Goal: Task Accomplishment & Management: Manage account settings

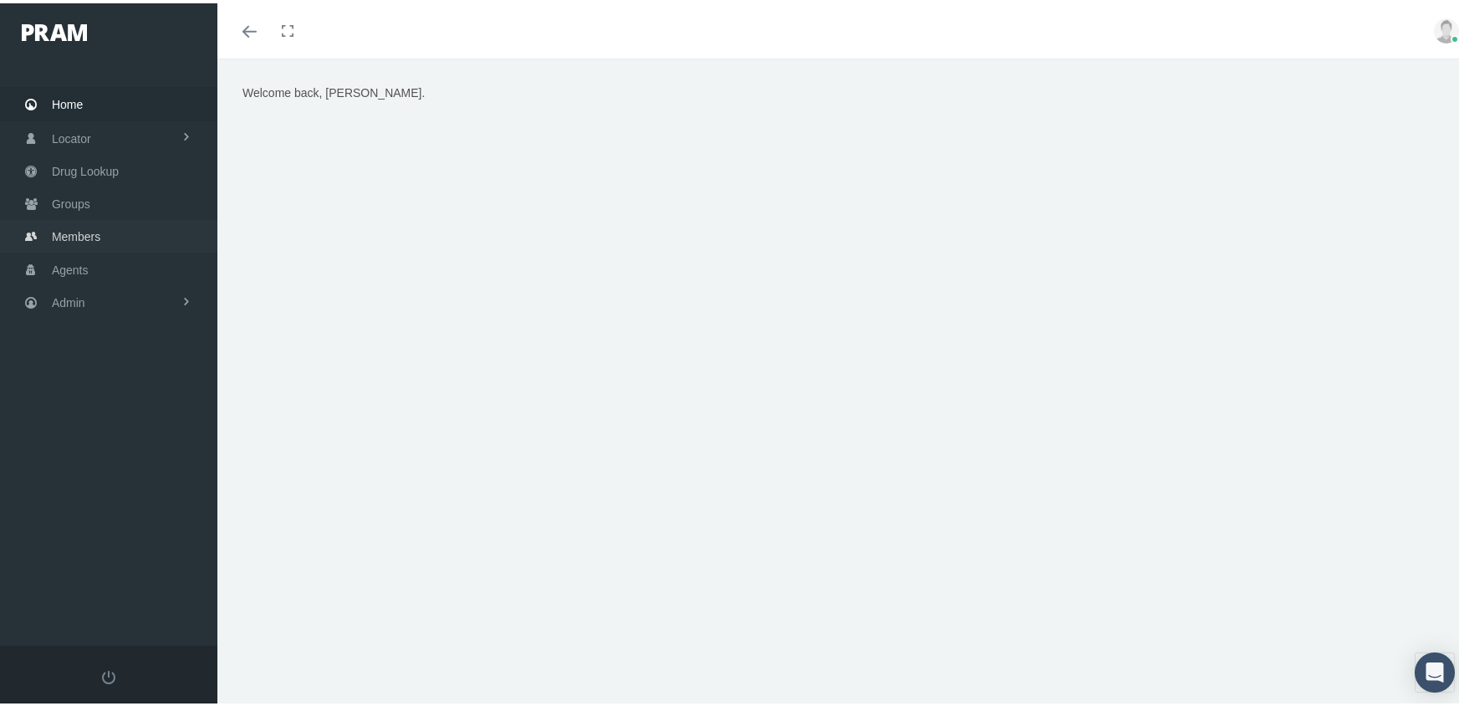
click at [86, 231] on span "Members" at bounding box center [76, 233] width 49 height 32
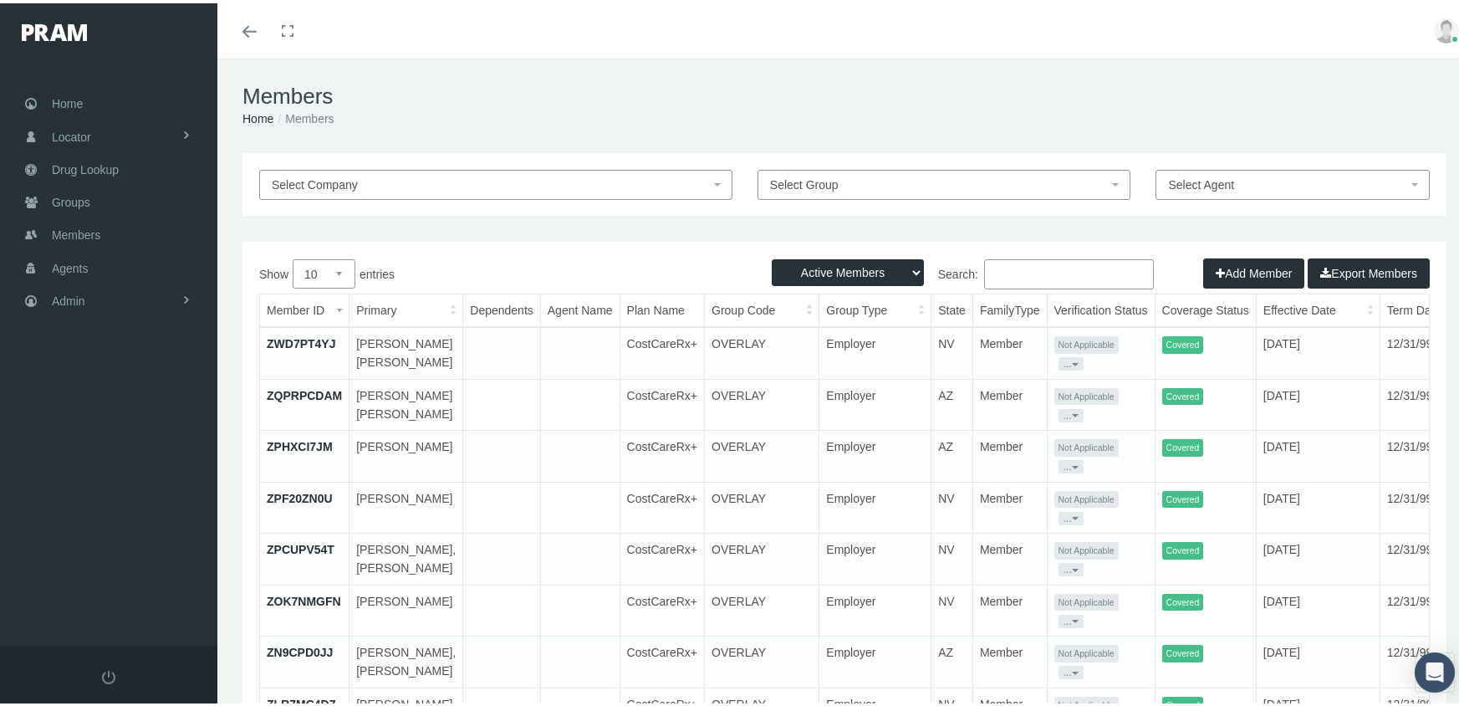
click at [810, 267] on select "Active Members Terminated Members Active & Terminated" at bounding box center [848, 269] width 152 height 27
select select "3"
click at [772, 256] on select "Active Members Terminated Members Active & Terminated" at bounding box center [848, 269] width 152 height 27
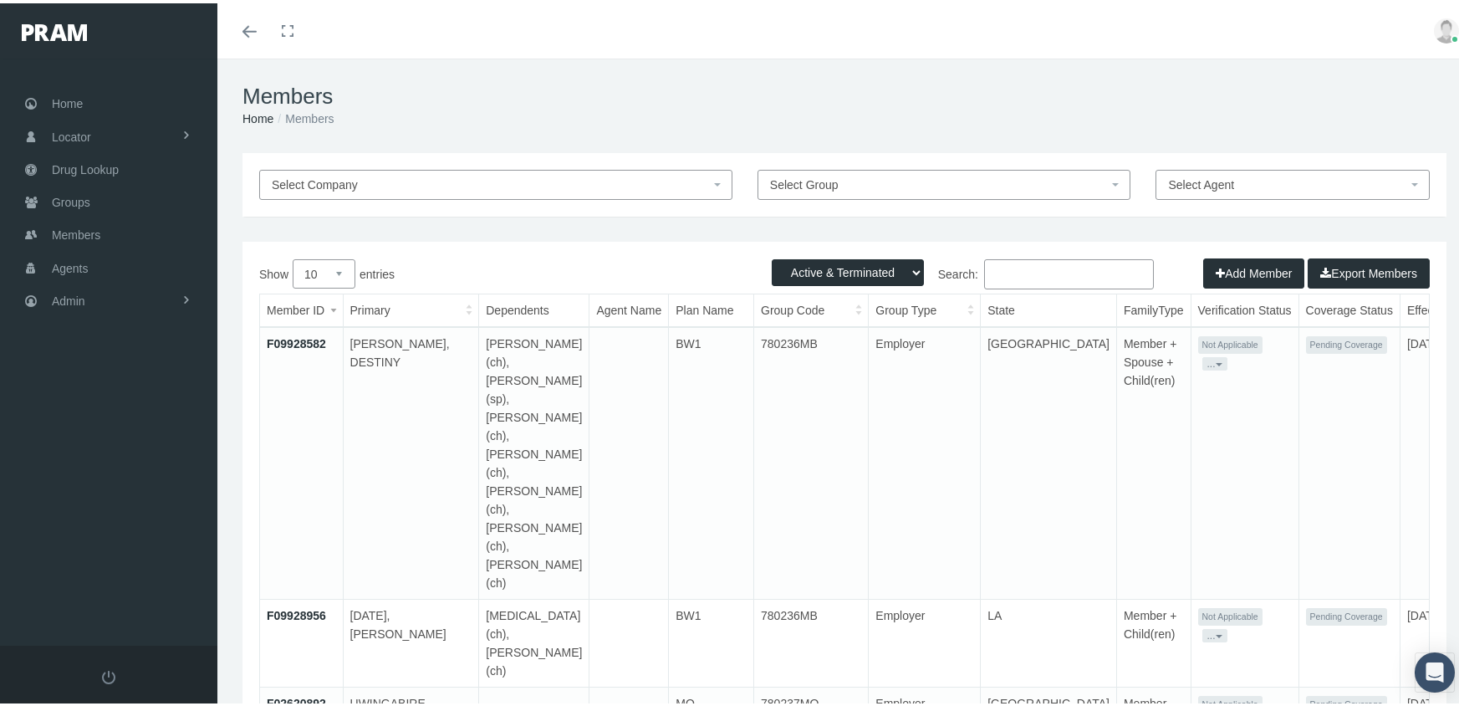
click at [1086, 273] on input "Search:" at bounding box center [1069, 271] width 170 height 30
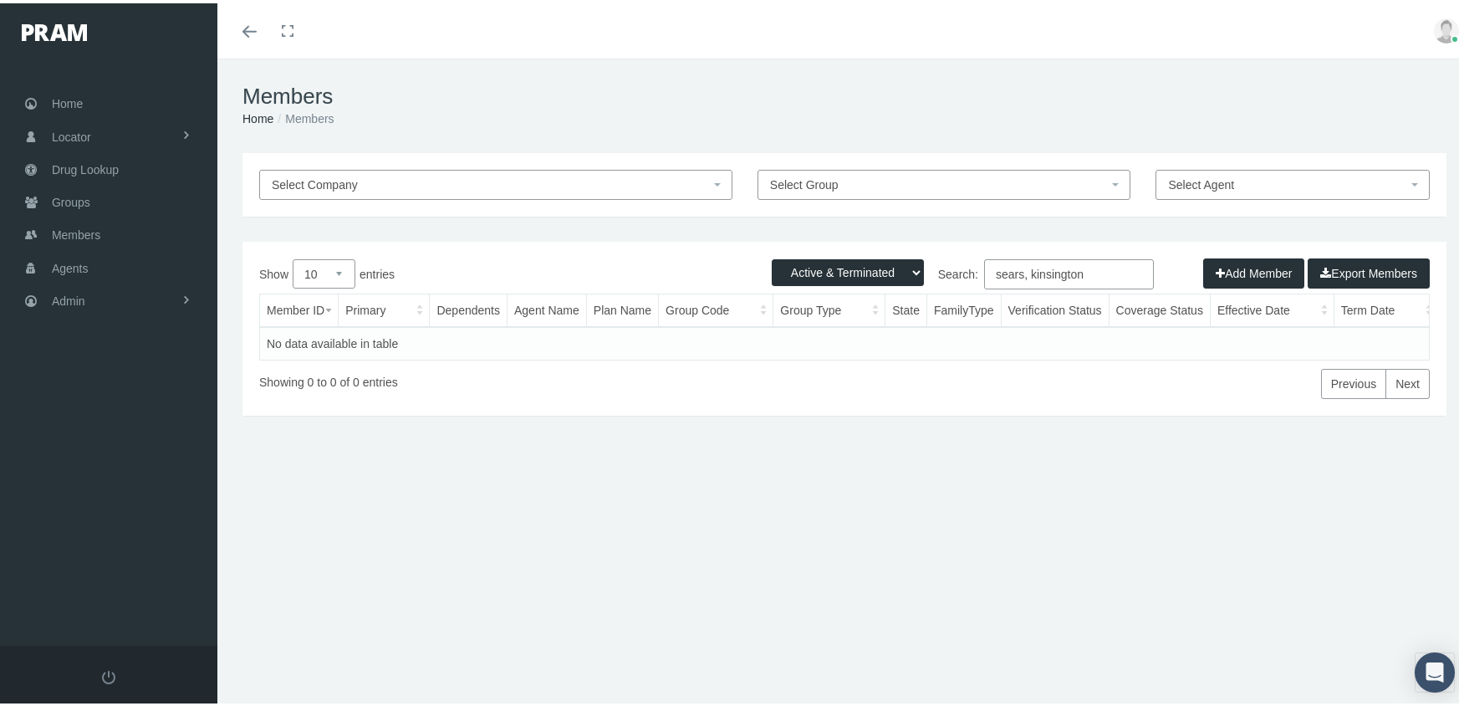
drag, startPoint x: 1091, startPoint y: 276, endPoint x: 1067, endPoint y: 323, distance: 52.4
click at [756, 232] on div "Select Company Select Group Select Agent Loading... Active Members Terminated M…" at bounding box center [844, 359] width 1254 height 418
drag, startPoint x: 1081, startPoint y: 269, endPoint x: 837, endPoint y: 238, distance: 246.3
click at [835, 239] on div "Active Members Terminated Members Active & Terminated Add Member Export Members…" at bounding box center [845, 325] width 1204 height 174
type input "f09906423"
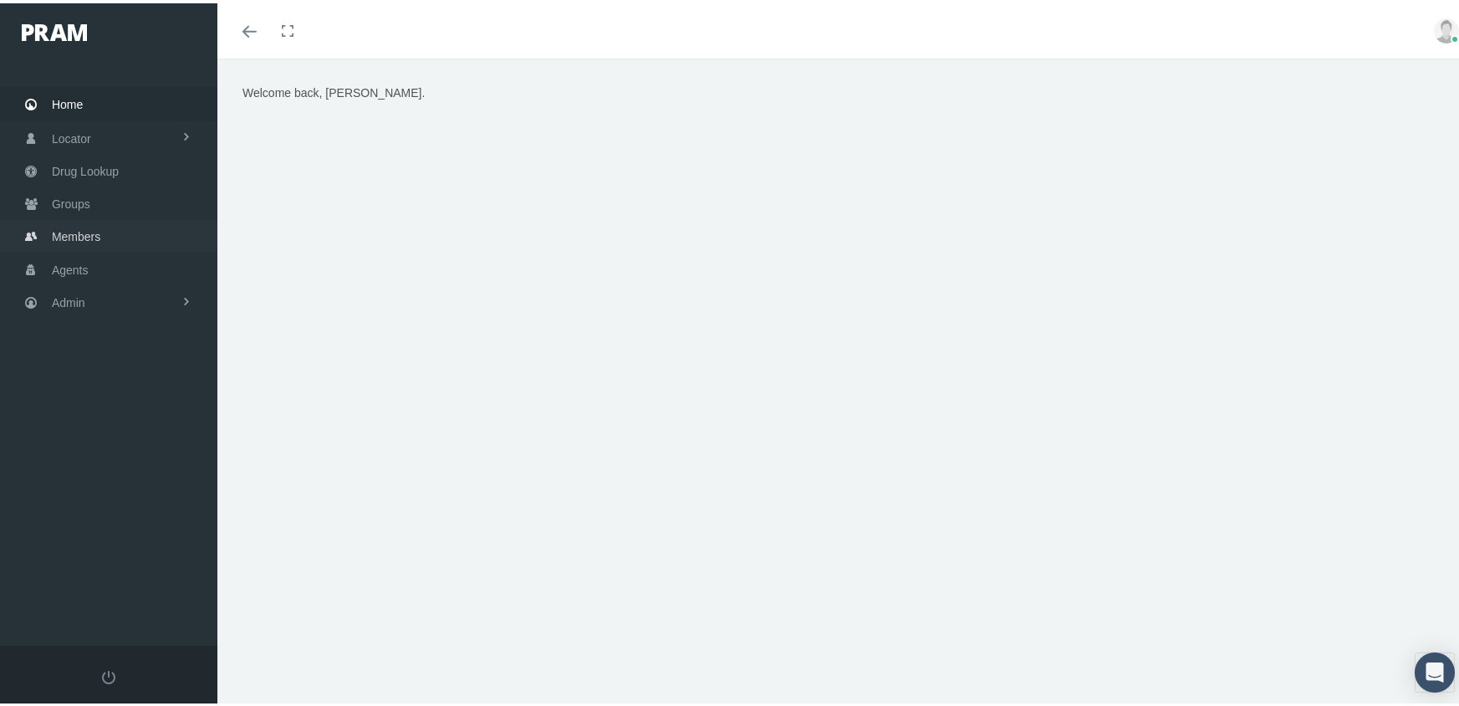
click at [84, 223] on span "Members" at bounding box center [76, 233] width 49 height 32
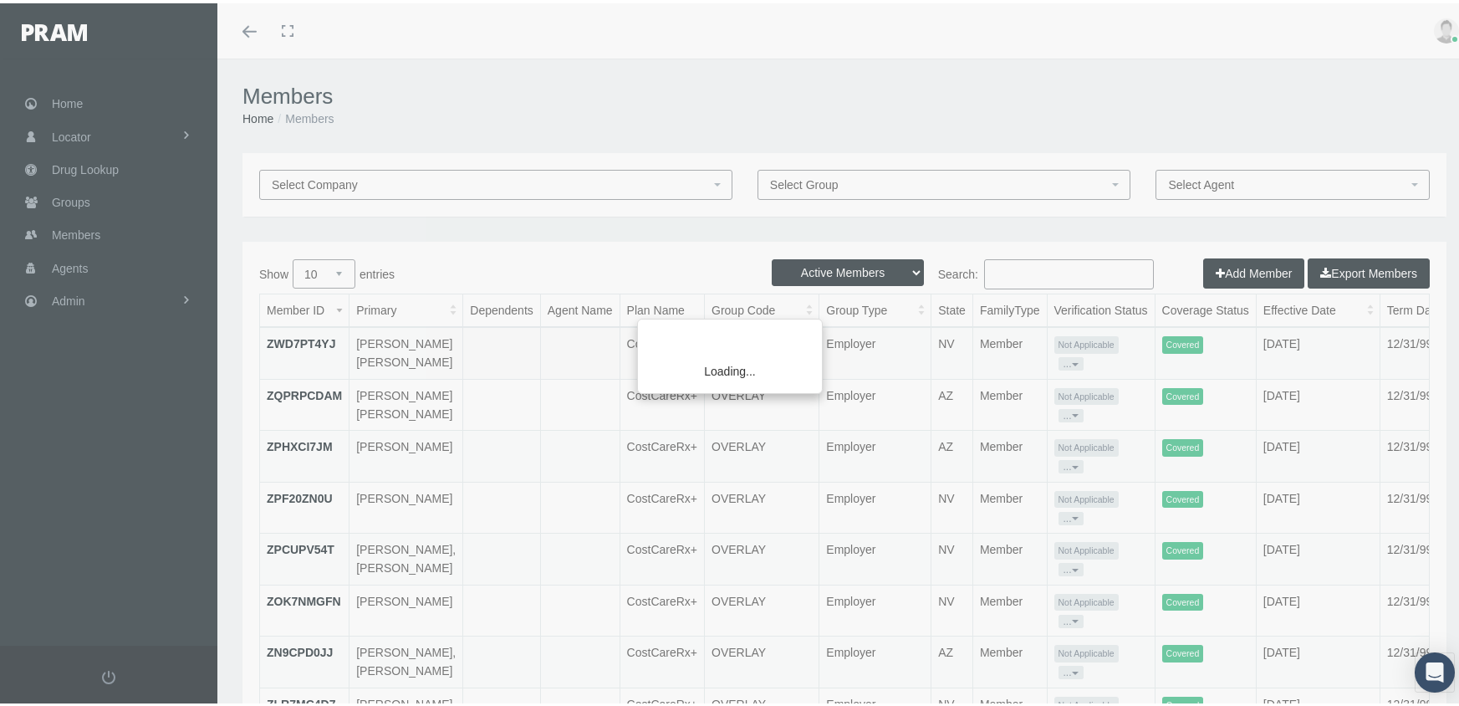
click at [850, 264] on div "Loading..." at bounding box center [729, 353] width 1459 height 706
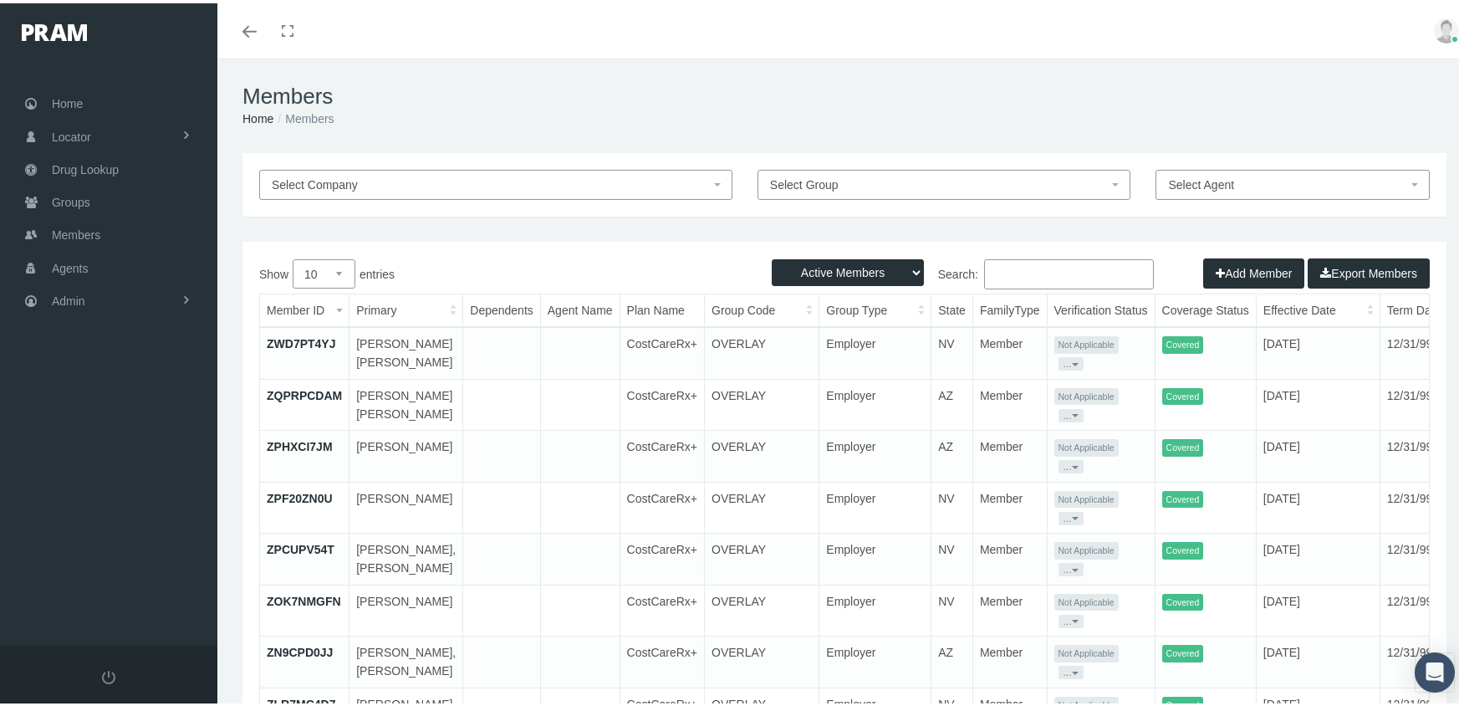
click at [842, 262] on select "Active Members Terminated Members Active & Terminated" at bounding box center [848, 269] width 152 height 27
select select "3"
click at [772, 256] on select "Active Members Terminated Members Active & Terminated" at bounding box center [848, 269] width 152 height 27
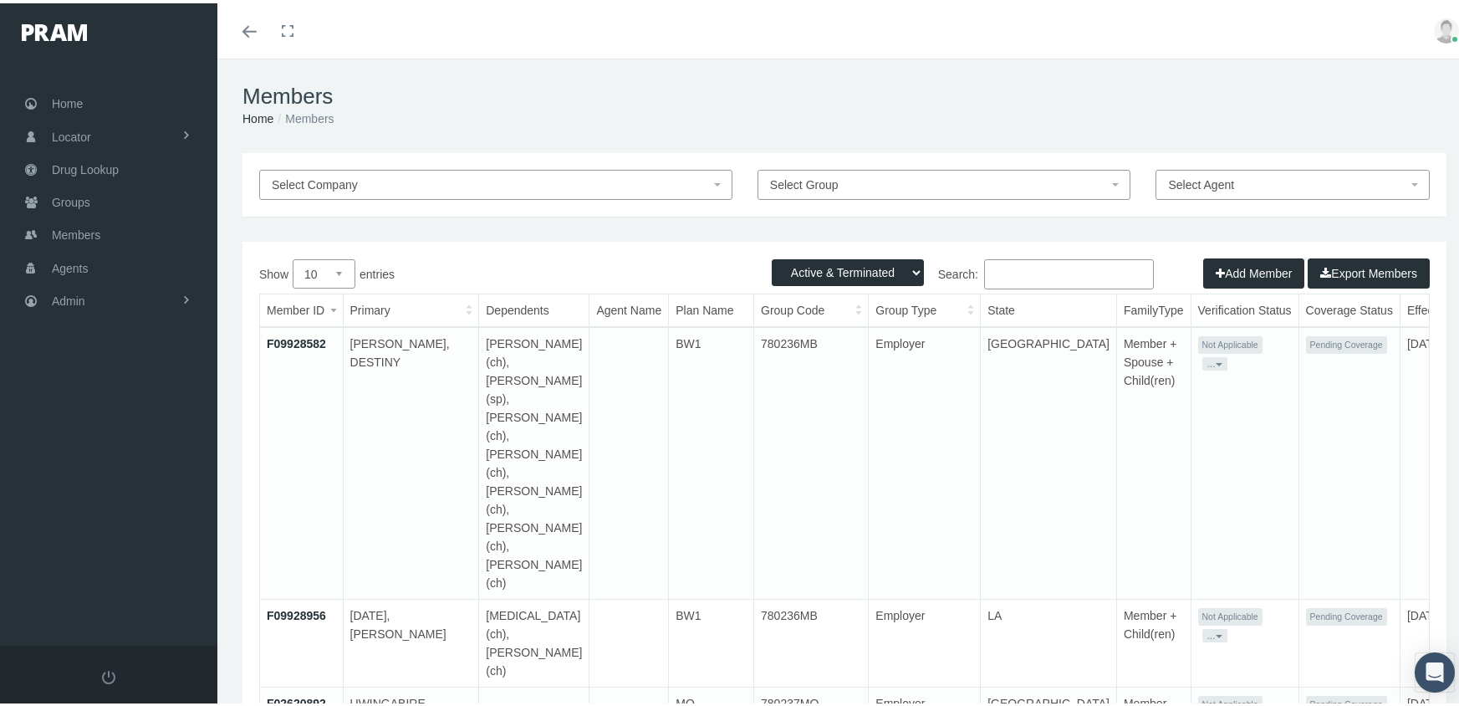
click at [1010, 267] on input "Search:" at bounding box center [1069, 271] width 170 height 30
paste input "F08879630"
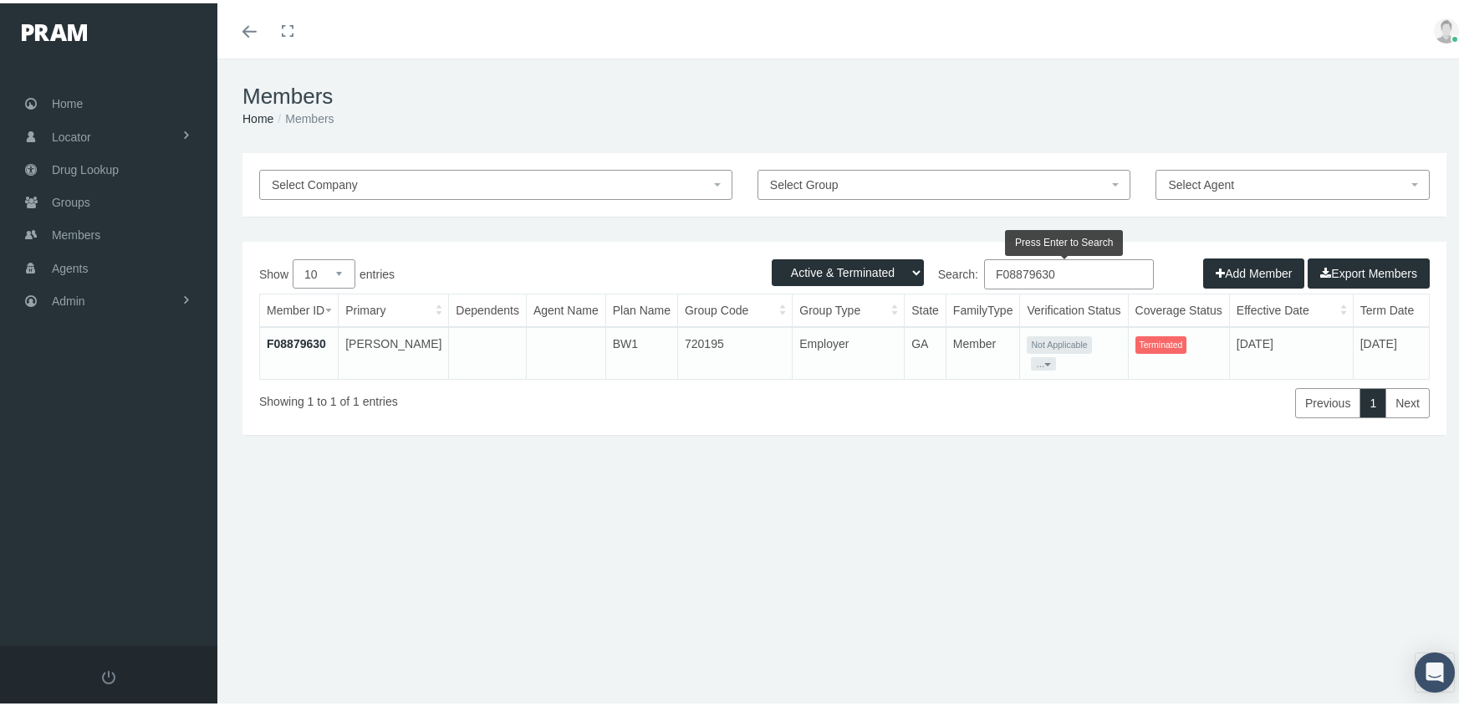
type input "F08879630"
click at [296, 334] on link "F08879630" at bounding box center [296, 340] width 59 height 13
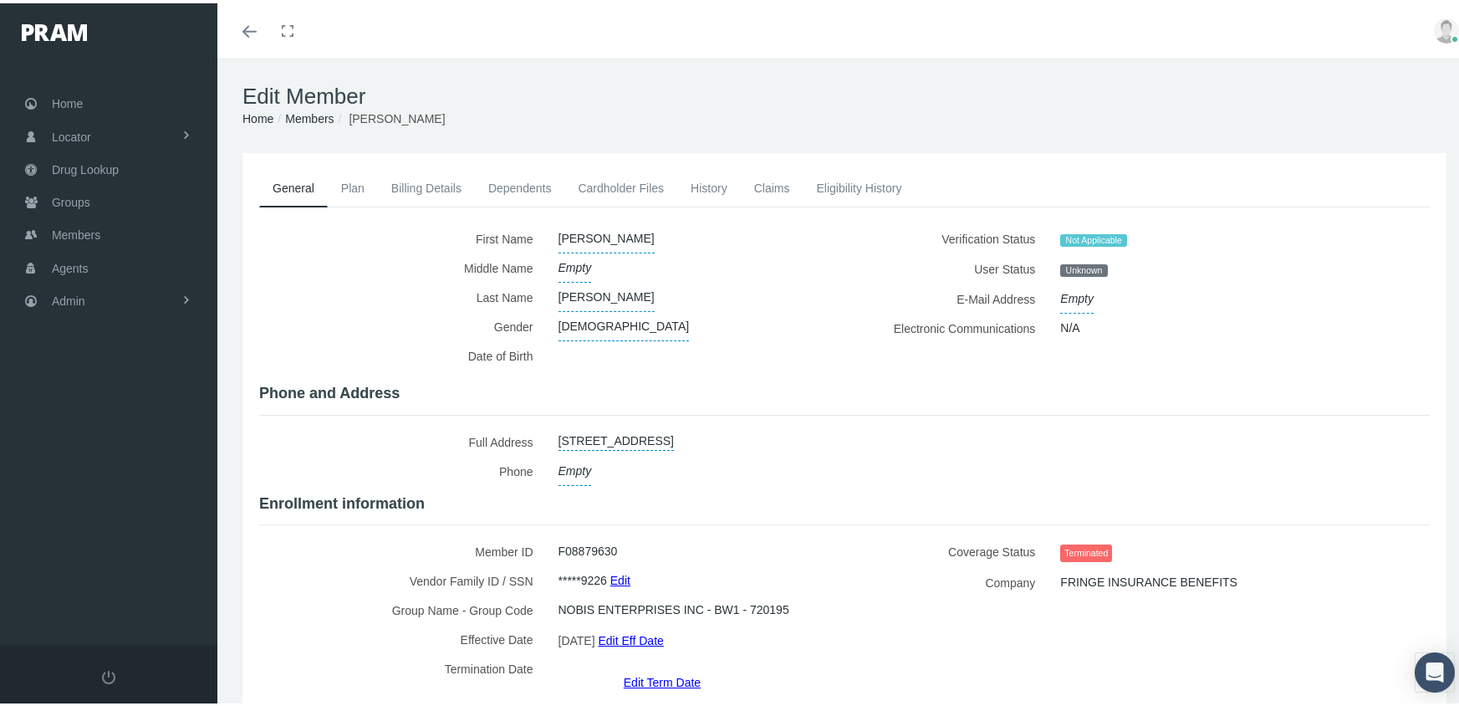
click at [649, 667] on link "Edit Term Date" at bounding box center [662, 679] width 77 height 24
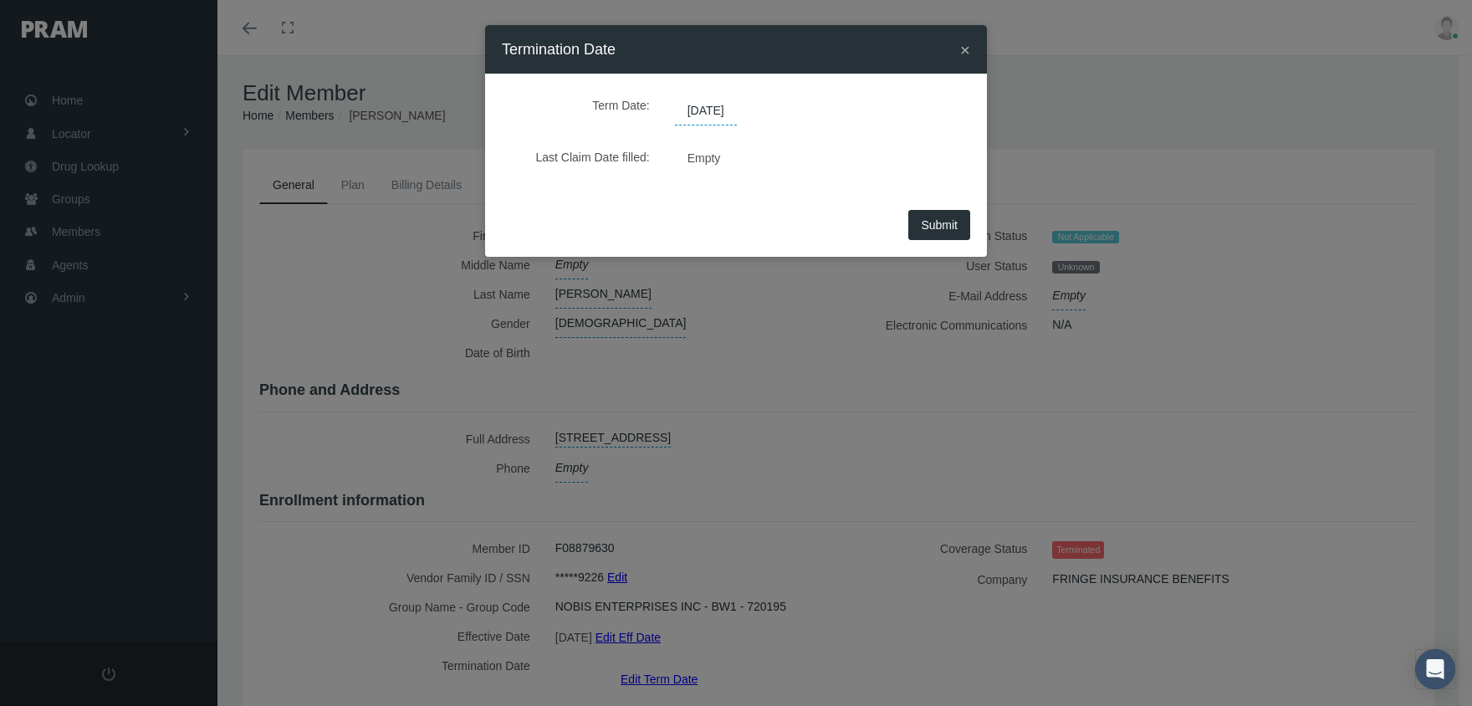
click at [716, 105] on span "[DATE]" at bounding box center [706, 111] width 62 height 28
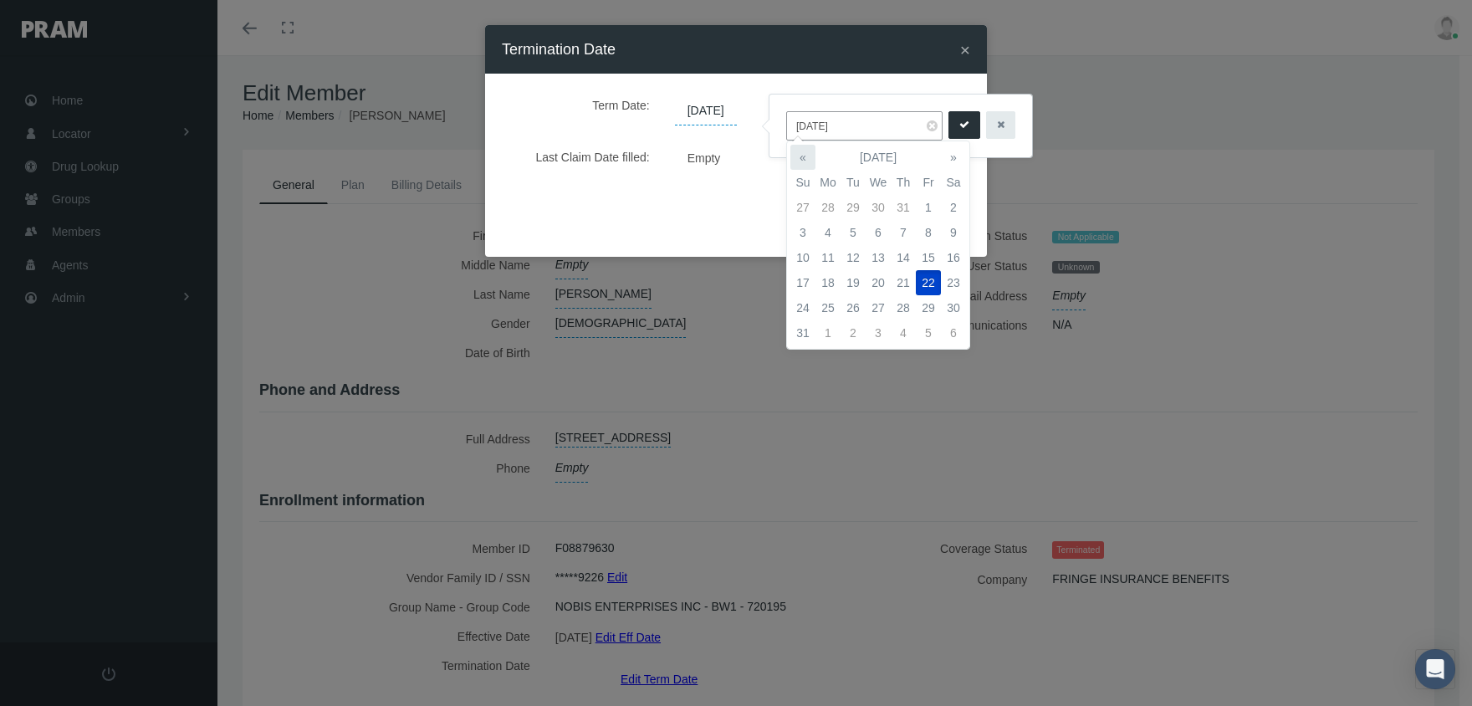
click at [804, 154] on th "«" at bounding box center [802, 157] width 25 height 25
click at [907, 311] on td "31" at bounding box center [903, 307] width 25 height 25
type input "[DATE]"
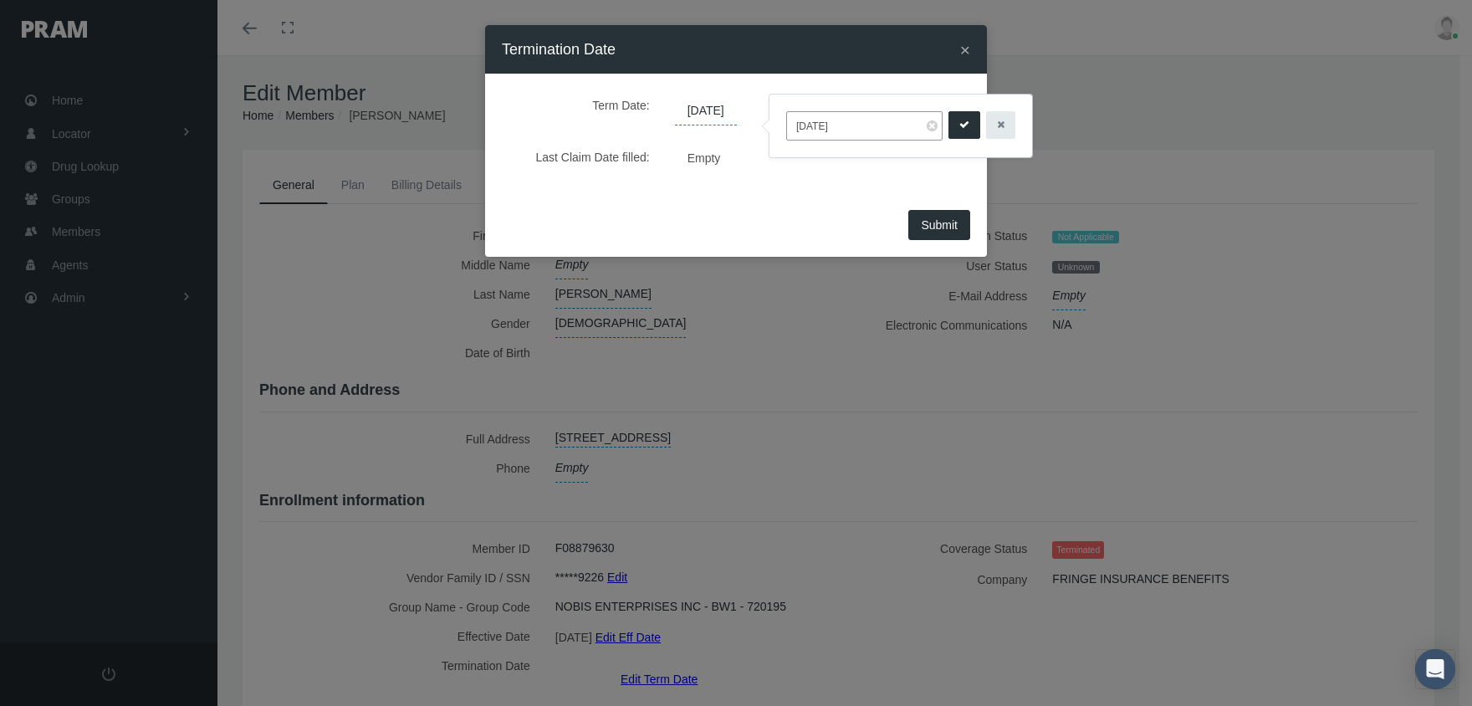
click at [959, 120] on icon "submit" at bounding box center [964, 125] width 10 height 16
click at [952, 228] on span "Submit" at bounding box center [939, 224] width 37 height 13
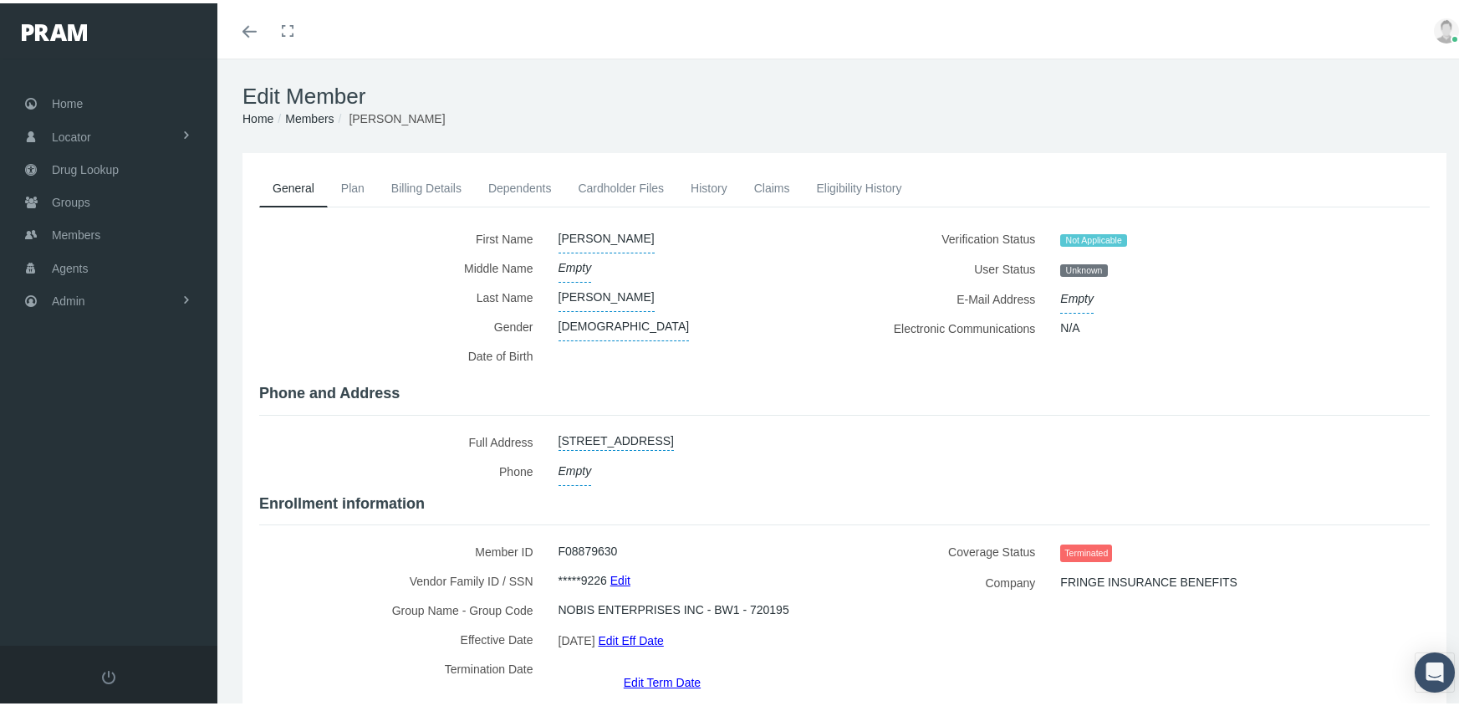
click at [310, 110] on link "Members" at bounding box center [309, 115] width 49 height 13
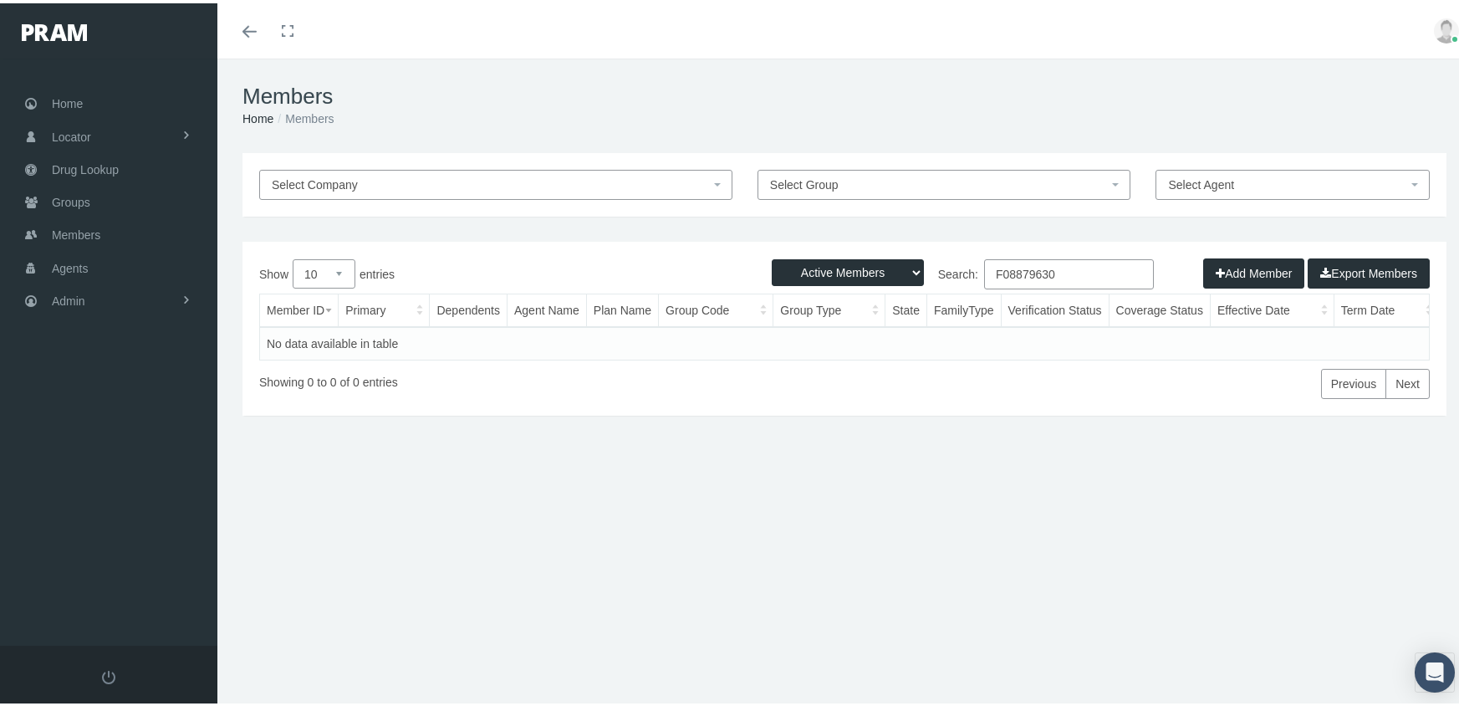
click at [809, 263] on select "Active Members Terminated Members Active & Terminated" at bounding box center [848, 269] width 152 height 27
select select "3"
click at [772, 256] on select "Active Members Terminated Members Active & Terminated" at bounding box center [848, 269] width 152 height 27
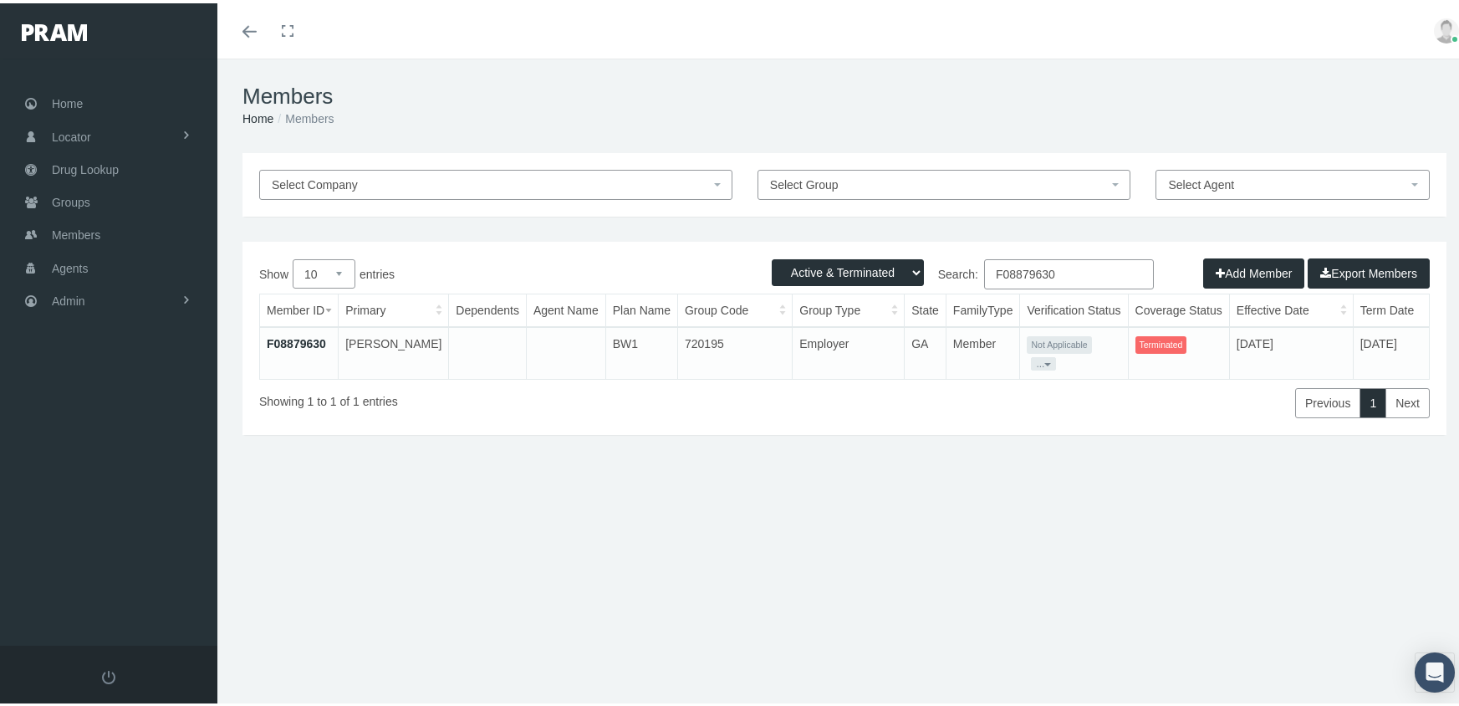
click at [1065, 277] on input "F08879630" at bounding box center [1069, 271] width 170 height 30
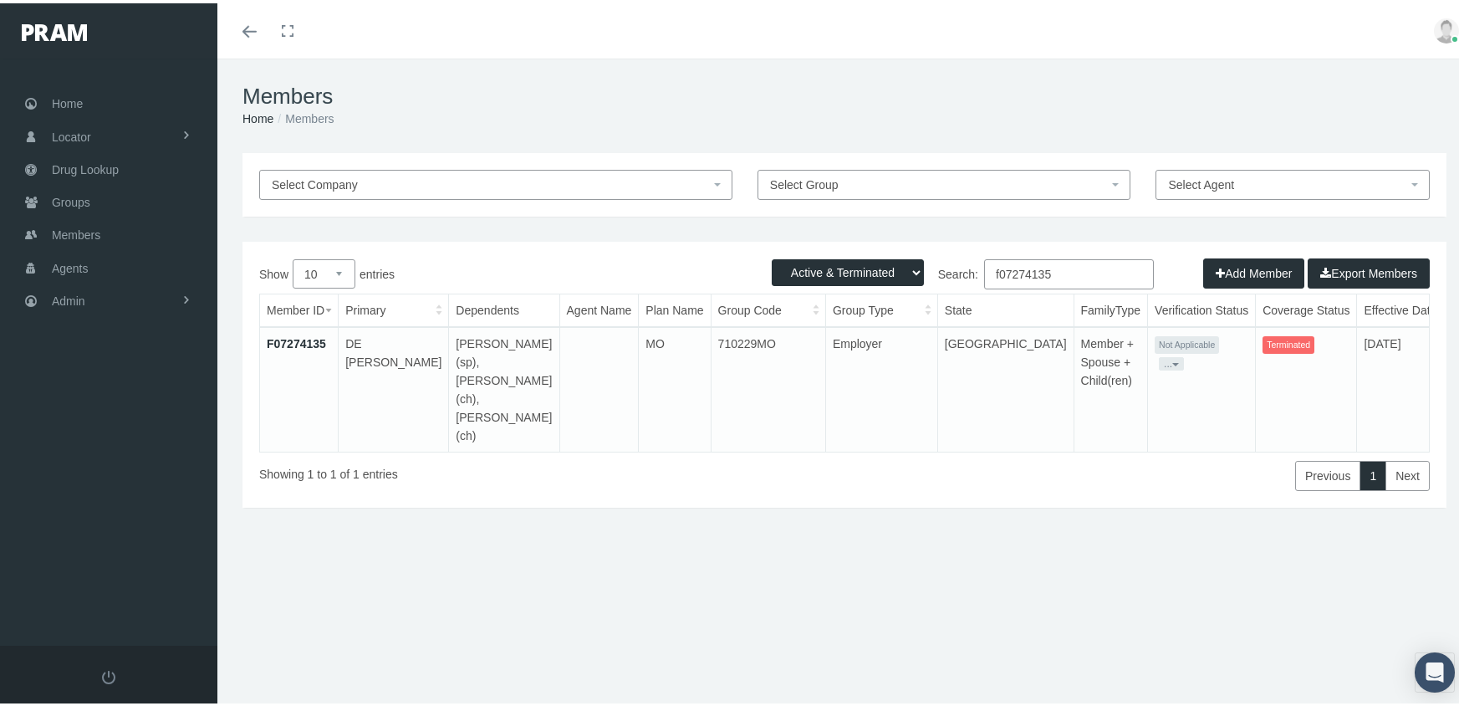
type input "f07274135"
click at [301, 336] on link "F07274135" at bounding box center [296, 340] width 59 height 13
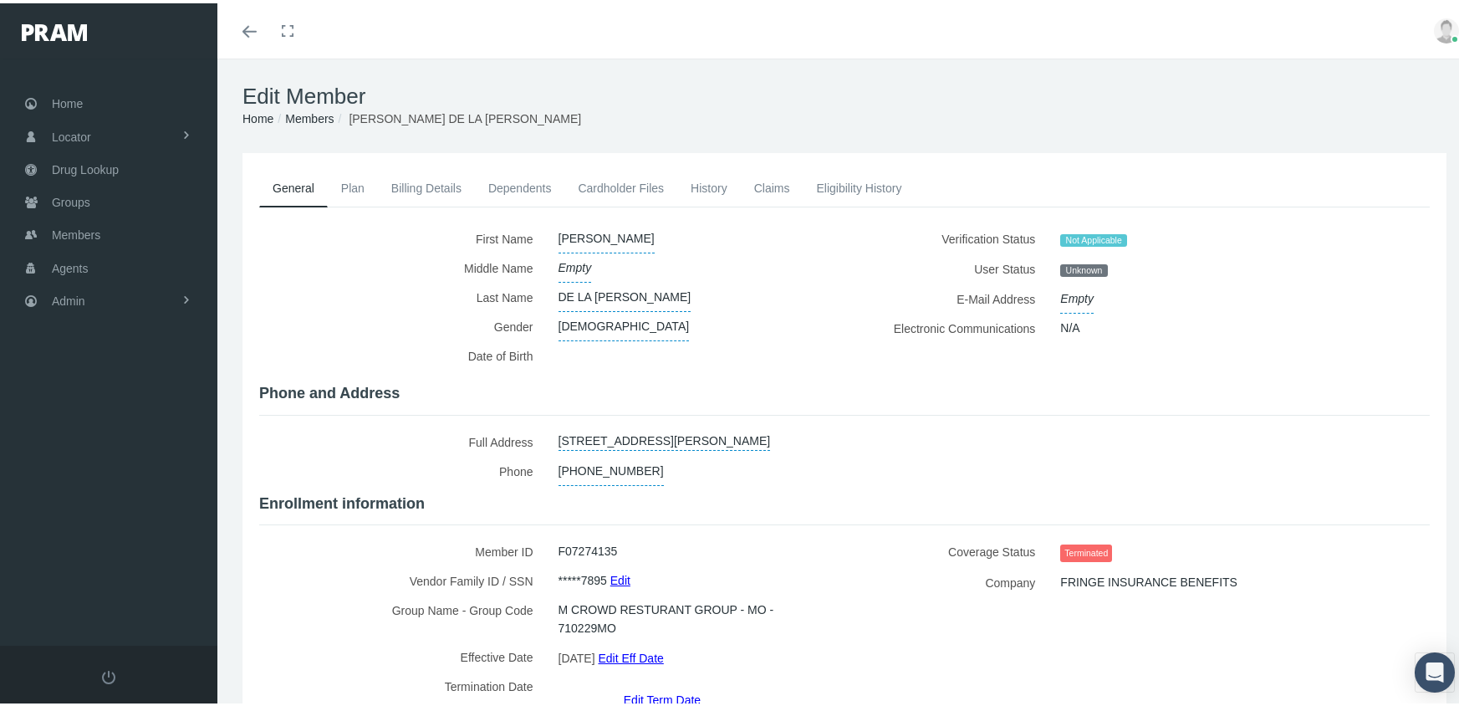
click at [503, 187] on link "Dependents" at bounding box center [520, 184] width 90 height 37
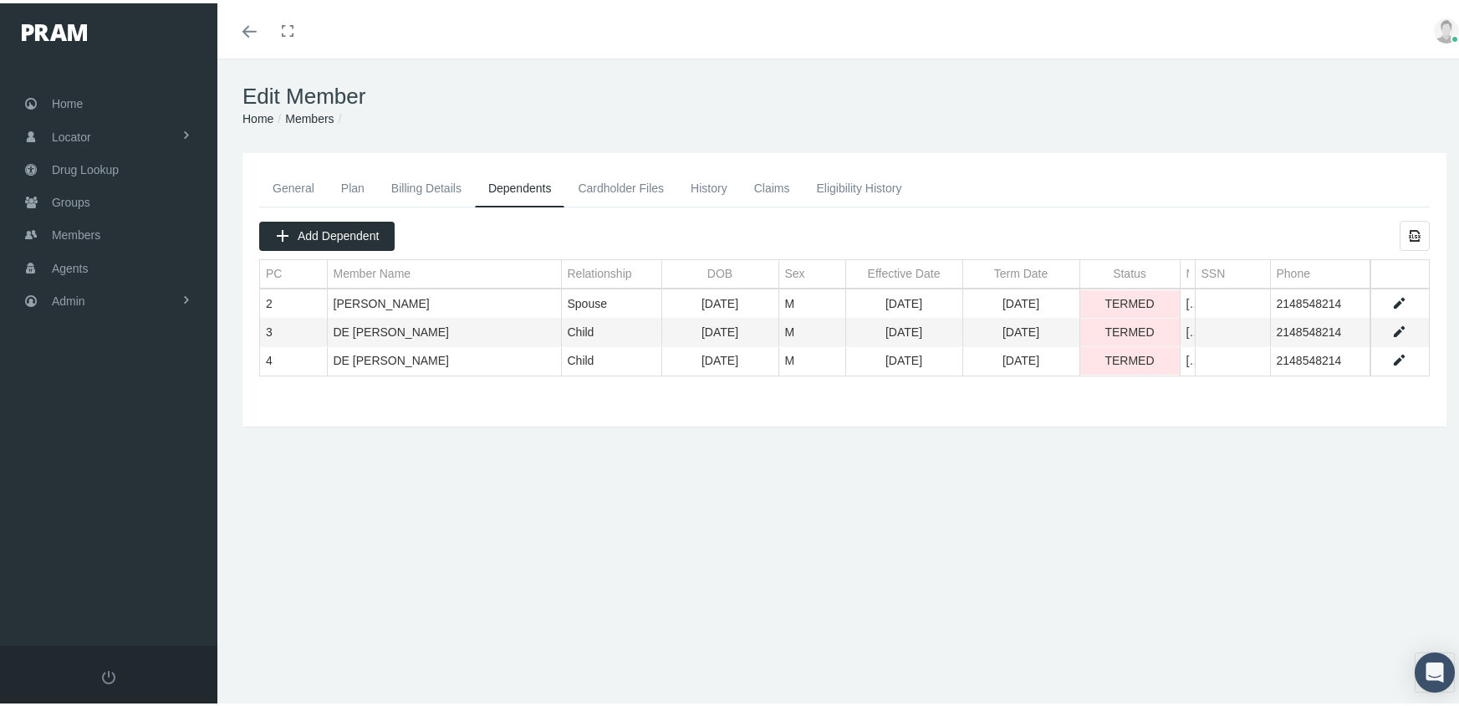
click at [292, 179] on link "General" at bounding box center [293, 184] width 69 height 37
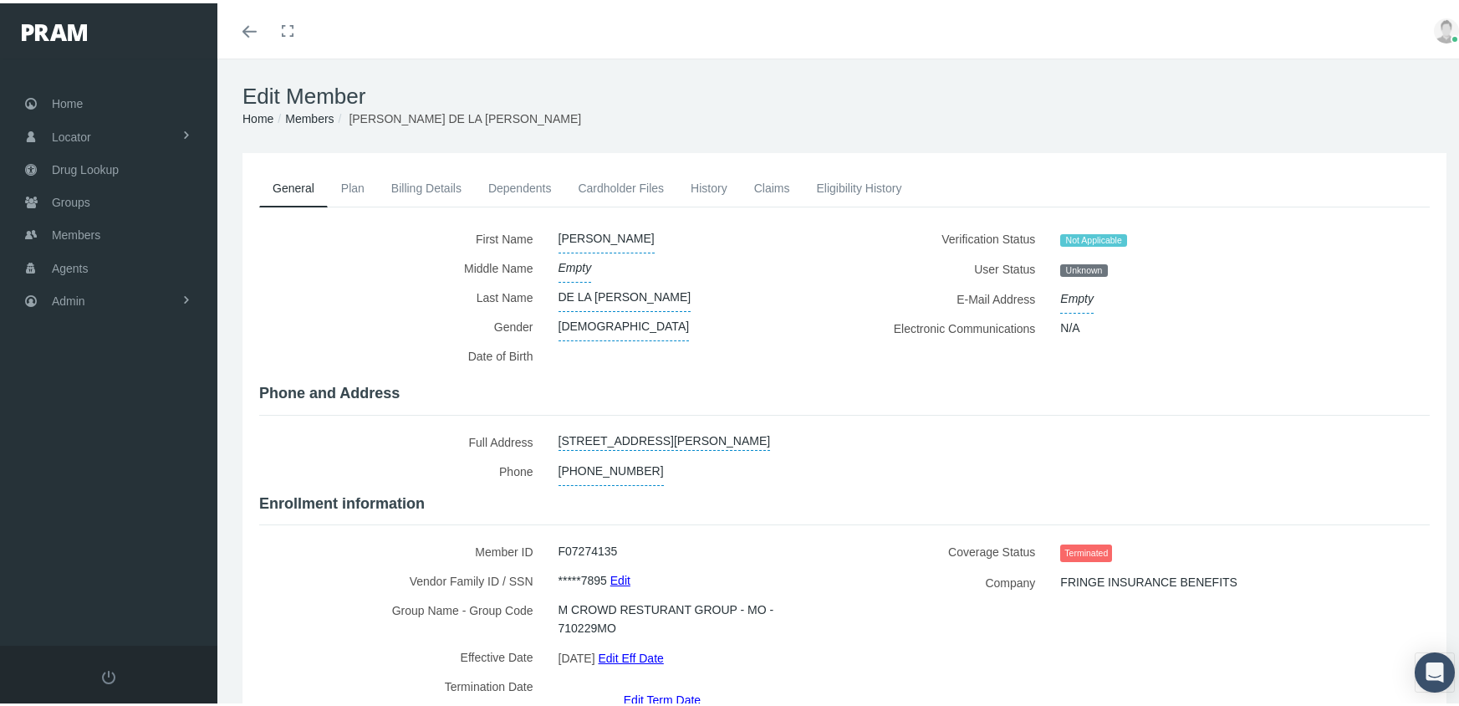
click at [508, 184] on link "Dependents" at bounding box center [520, 184] width 90 height 37
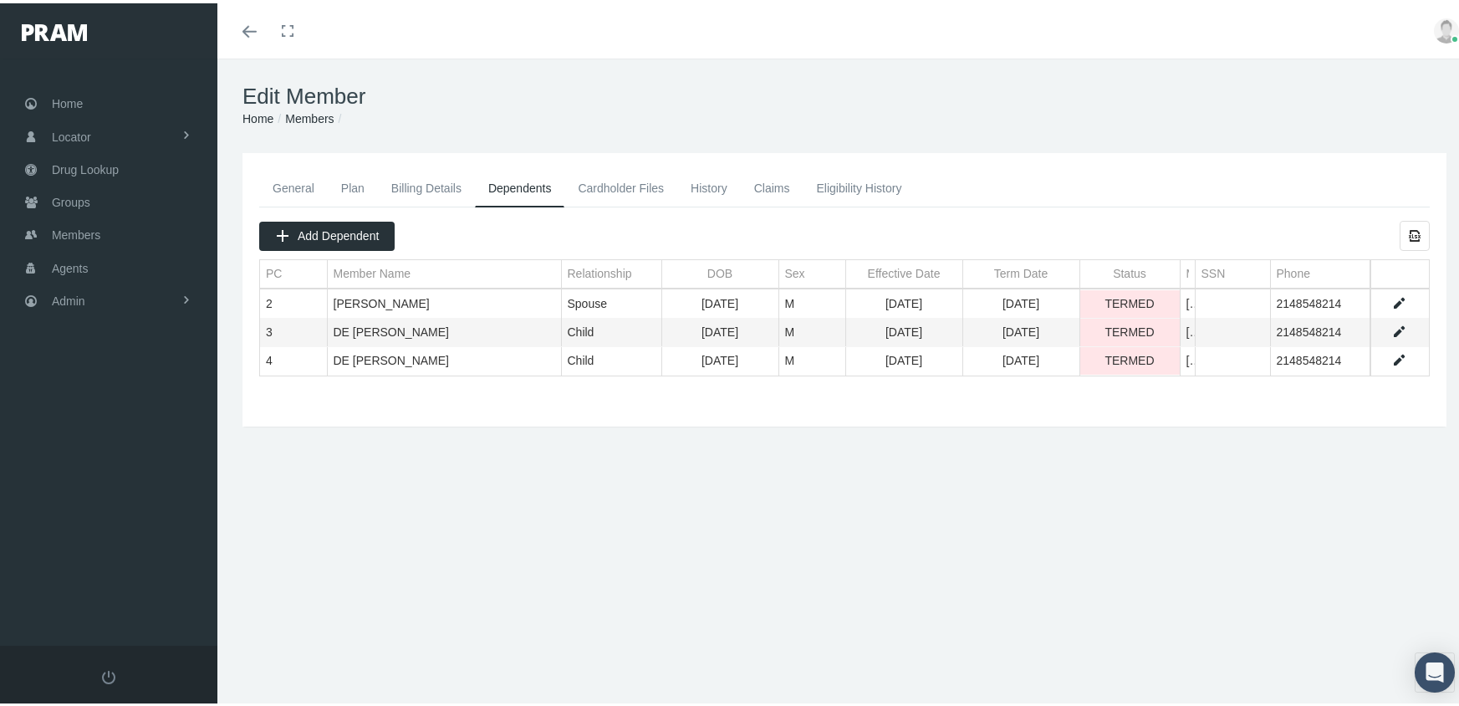
click at [321, 106] on h1 "Edit Member" at bounding box center [845, 93] width 1204 height 26
click at [314, 115] on link "Members" at bounding box center [309, 115] width 49 height 13
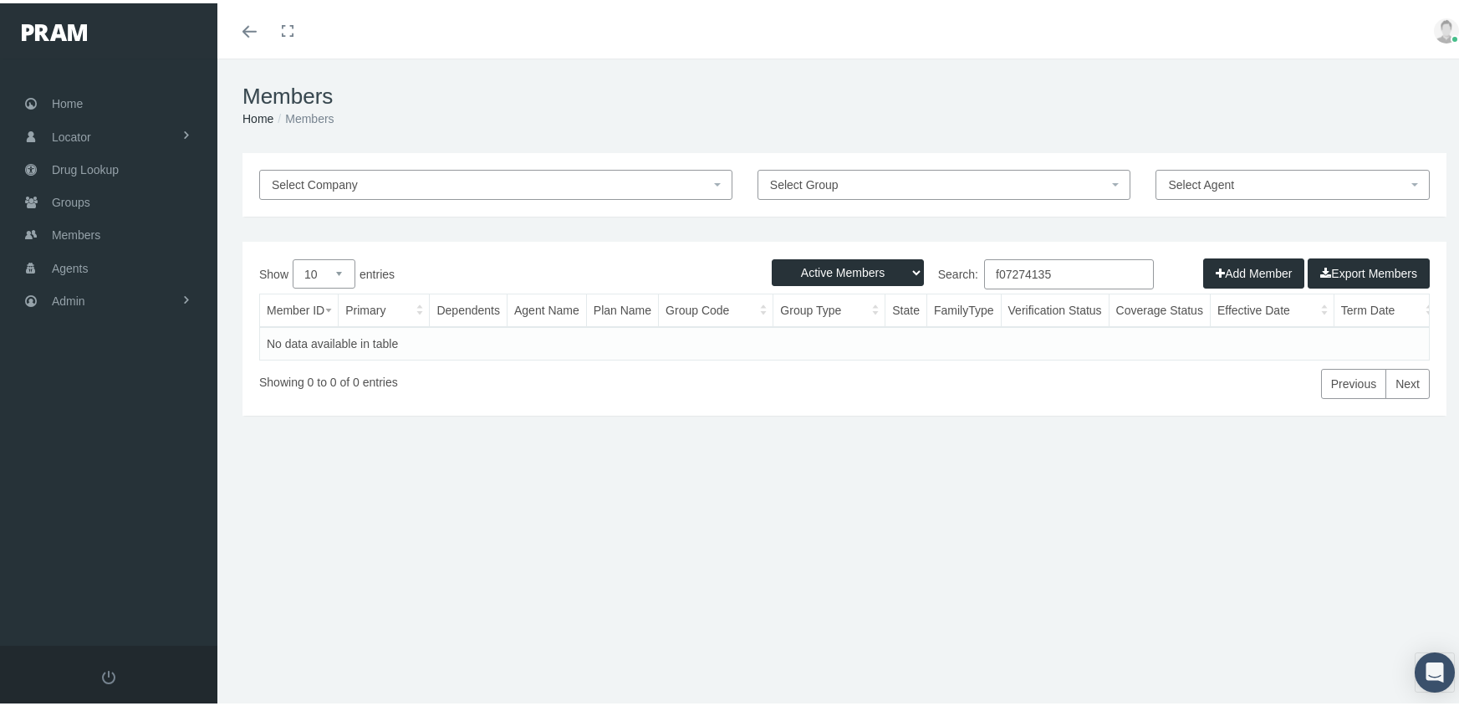
click at [853, 268] on select "Active Members Terminated Members Active & Terminated" at bounding box center [848, 269] width 152 height 27
select select "3"
click at [772, 256] on select "Active Members Terminated Members Active & Terminated" at bounding box center [848, 269] width 152 height 27
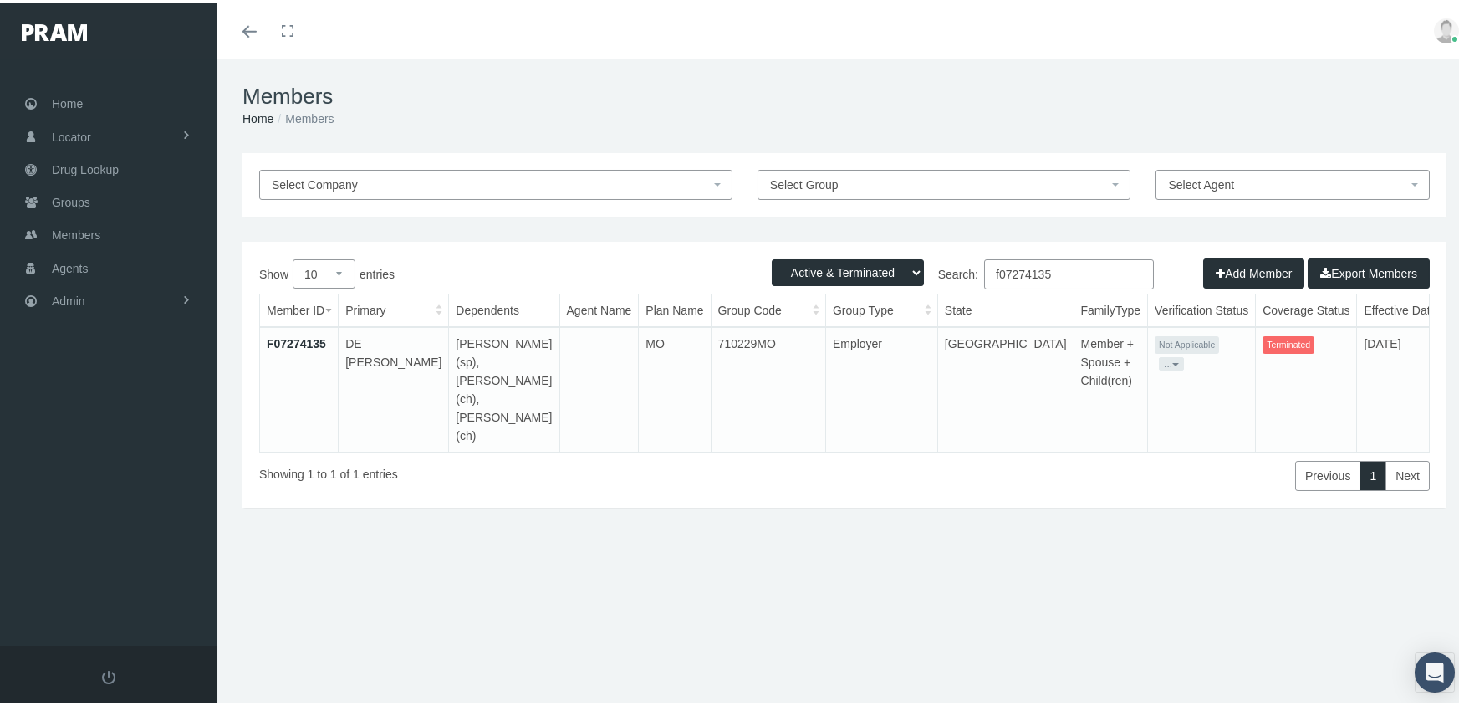
click at [1056, 273] on input "f07274135" at bounding box center [1069, 271] width 170 height 30
paste input "F0320958"
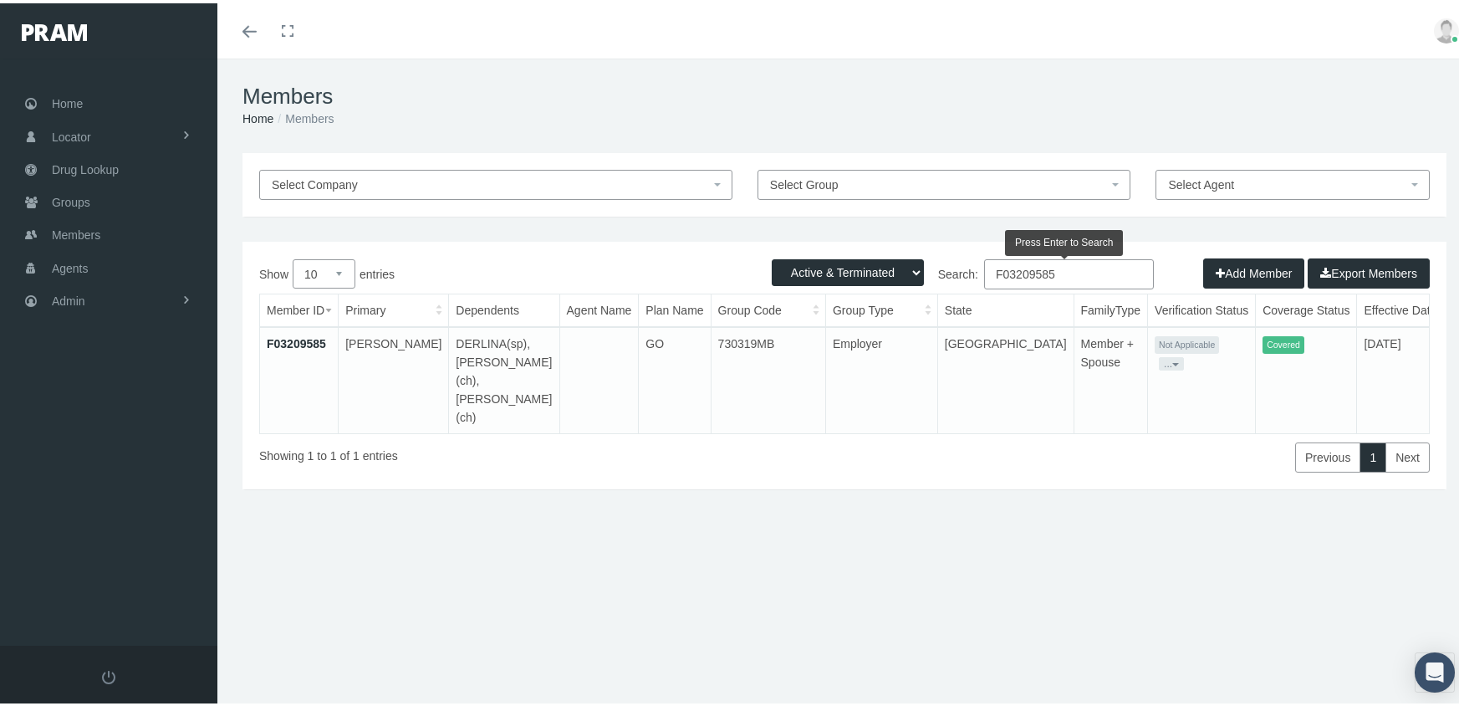
type input "F03209585"
click at [320, 334] on link "F03209585" at bounding box center [296, 340] width 59 height 13
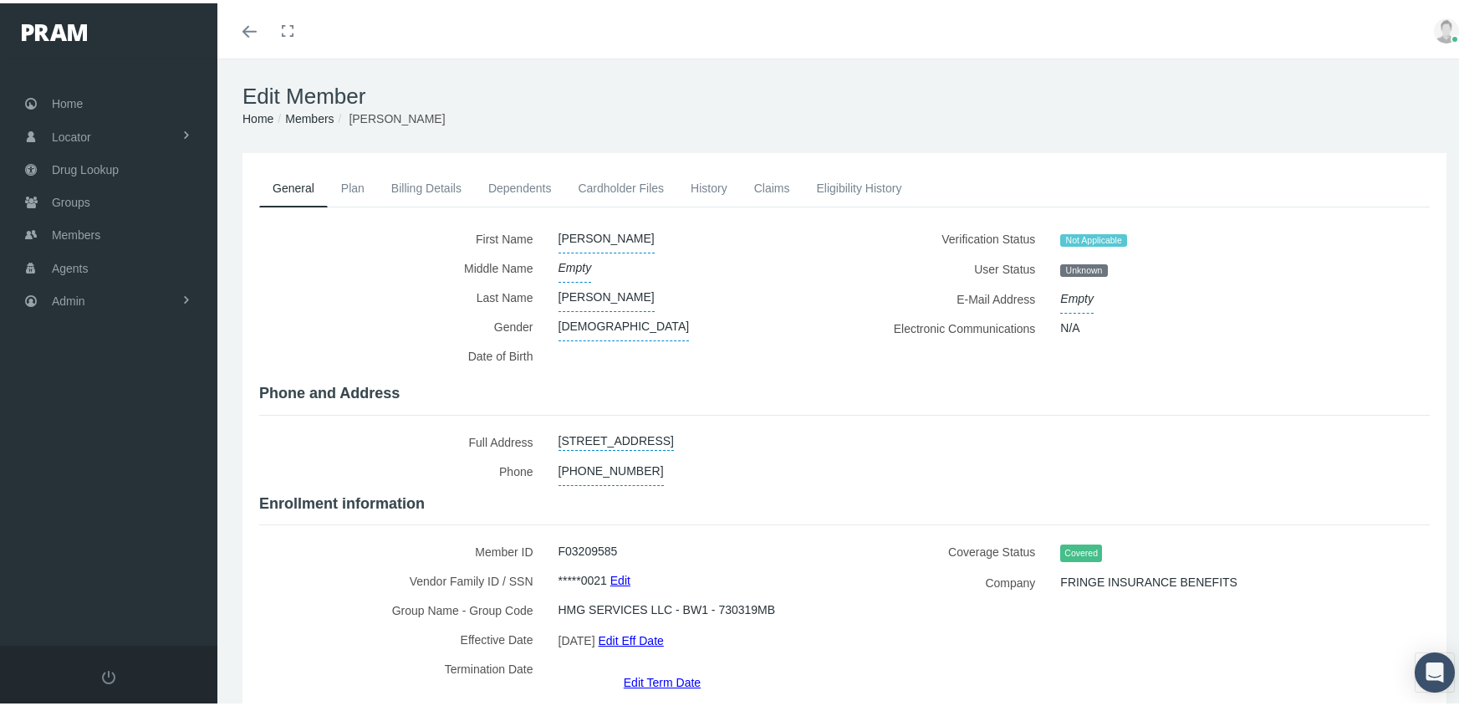
click at [514, 180] on link "Dependents" at bounding box center [520, 184] width 90 height 37
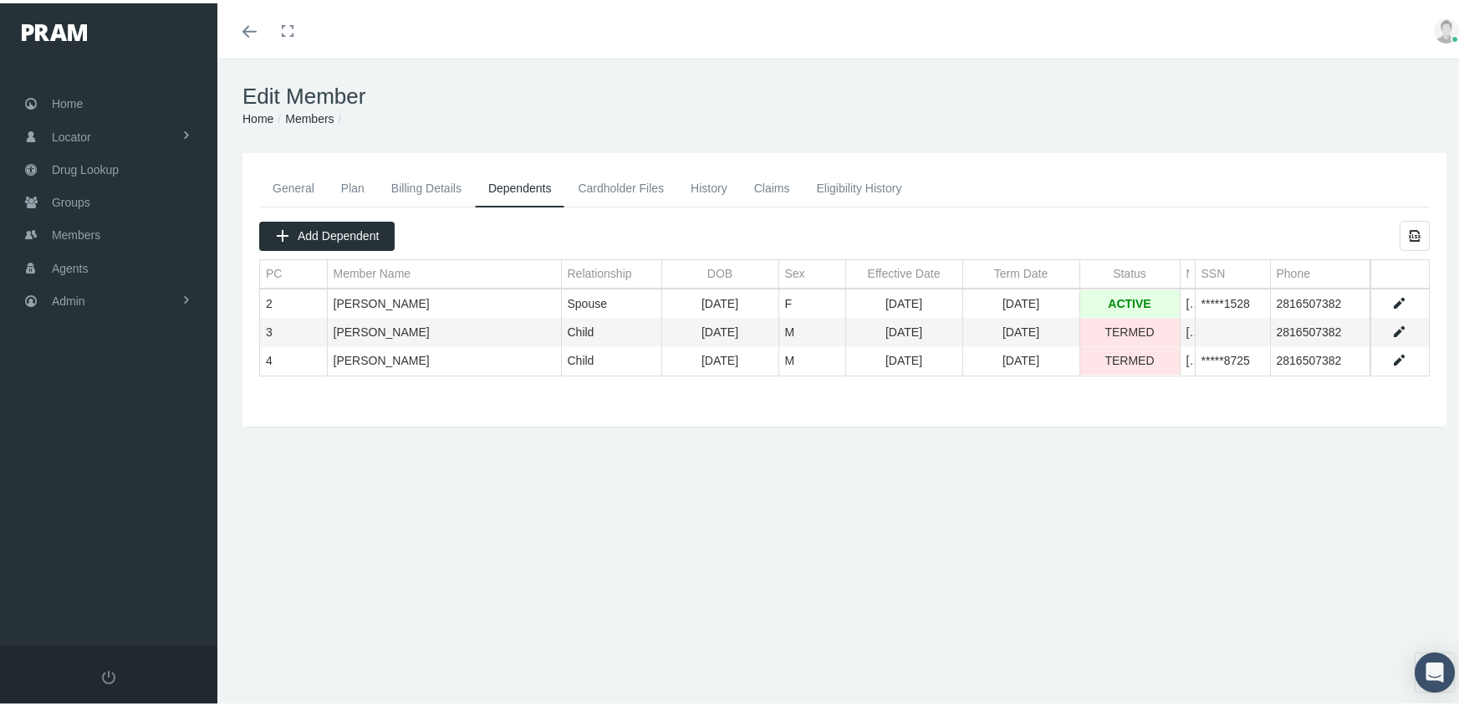
click at [763, 180] on link "Claims" at bounding box center [772, 184] width 63 height 37
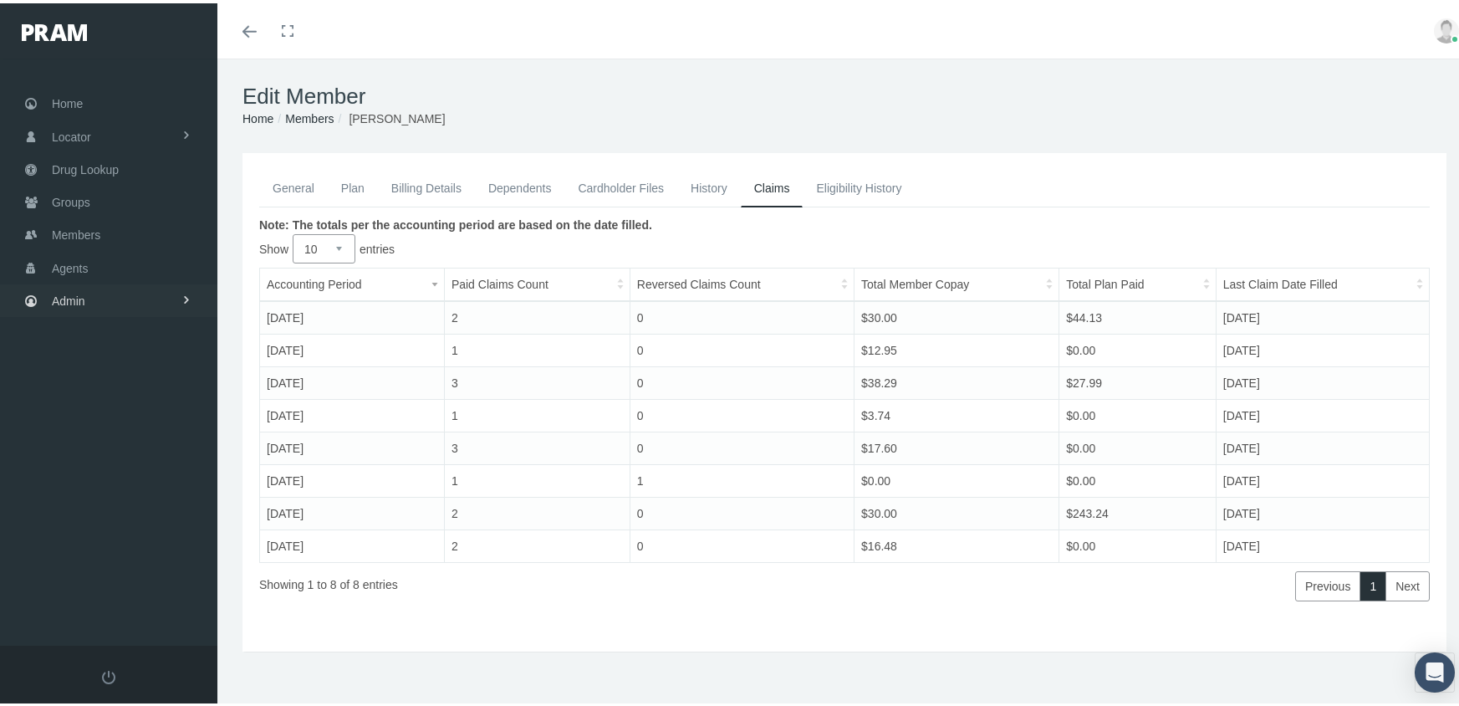
click at [74, 293] on span "Admin" at bounding box center [68, 298] width 33 height 32
click at [87, 386] on span "Claims" at bounding box center [87, 396] width 36 height 28
click at [111, 534] on span "All Claims" at bounding box center [91, 548] width 52 height 28
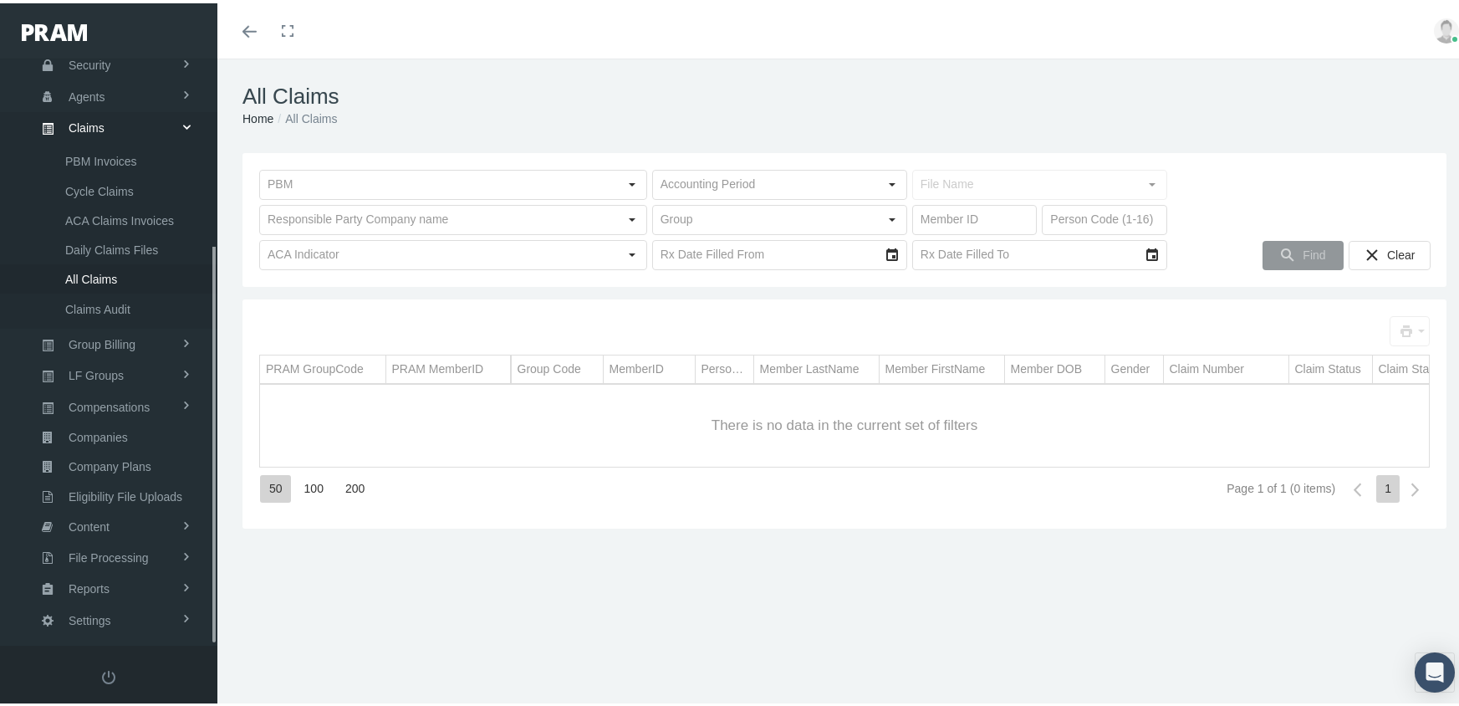
scroll to position [274, 0]
click at [921, 210] on input "text" at bounding box center [975, 216] width 124 height 28
paste input "F03209585"
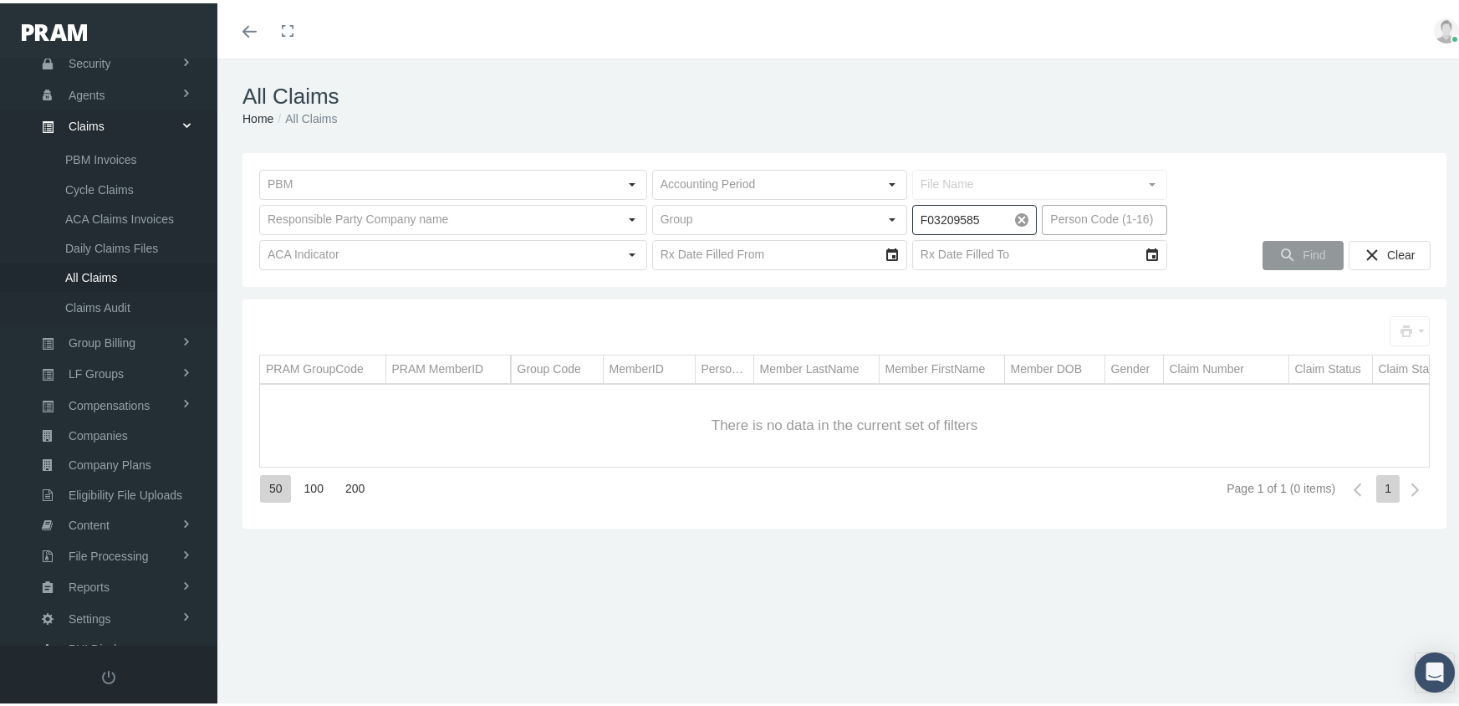
type input "F03209585"
click at [1088, 219] on input "text" at bounding box center [1105, 216] width 124 height 28
type input "3"
click at [1280, 258] on icon "Find" at bounding box center [1287, 251] width 15 height 15
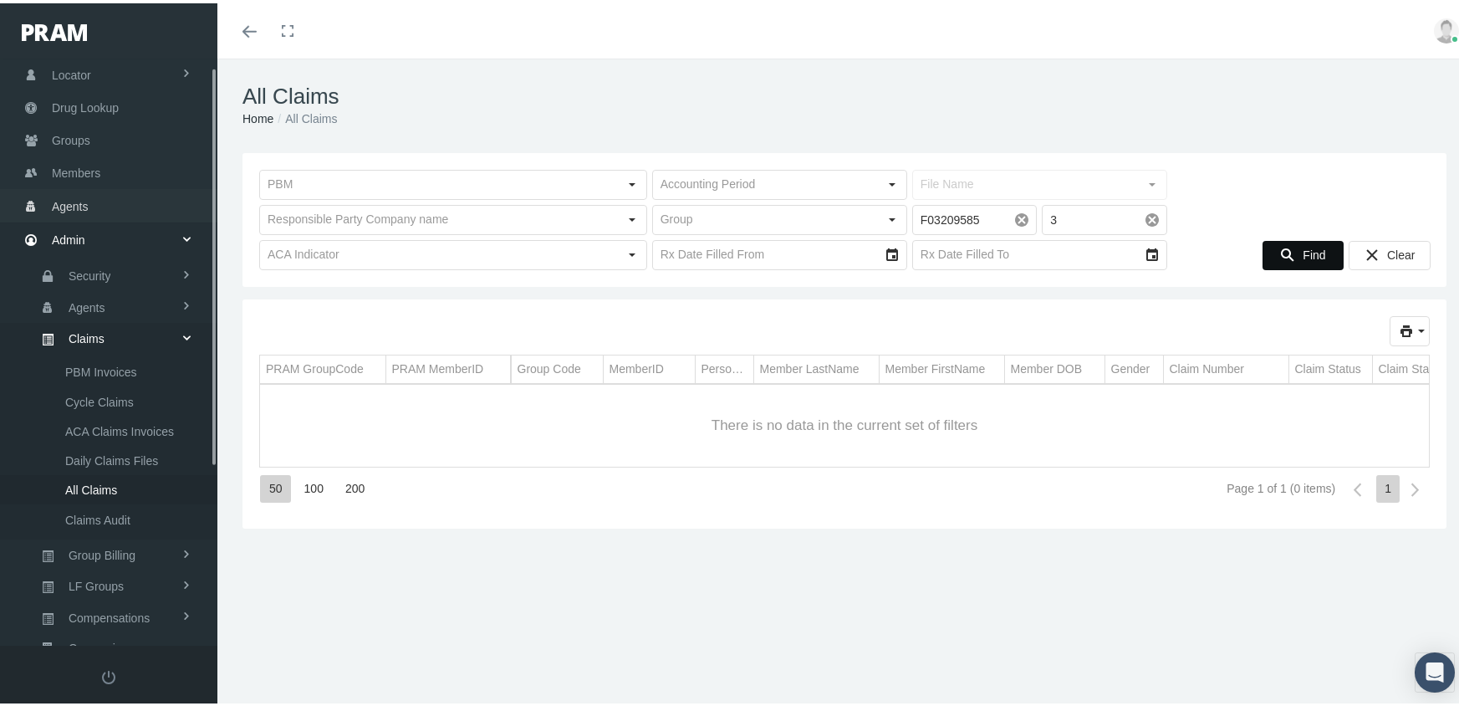
scroll to position [0, 0]
click at [77, 223] on span "Members" at bounding box center [76, 232] width 49 height 32
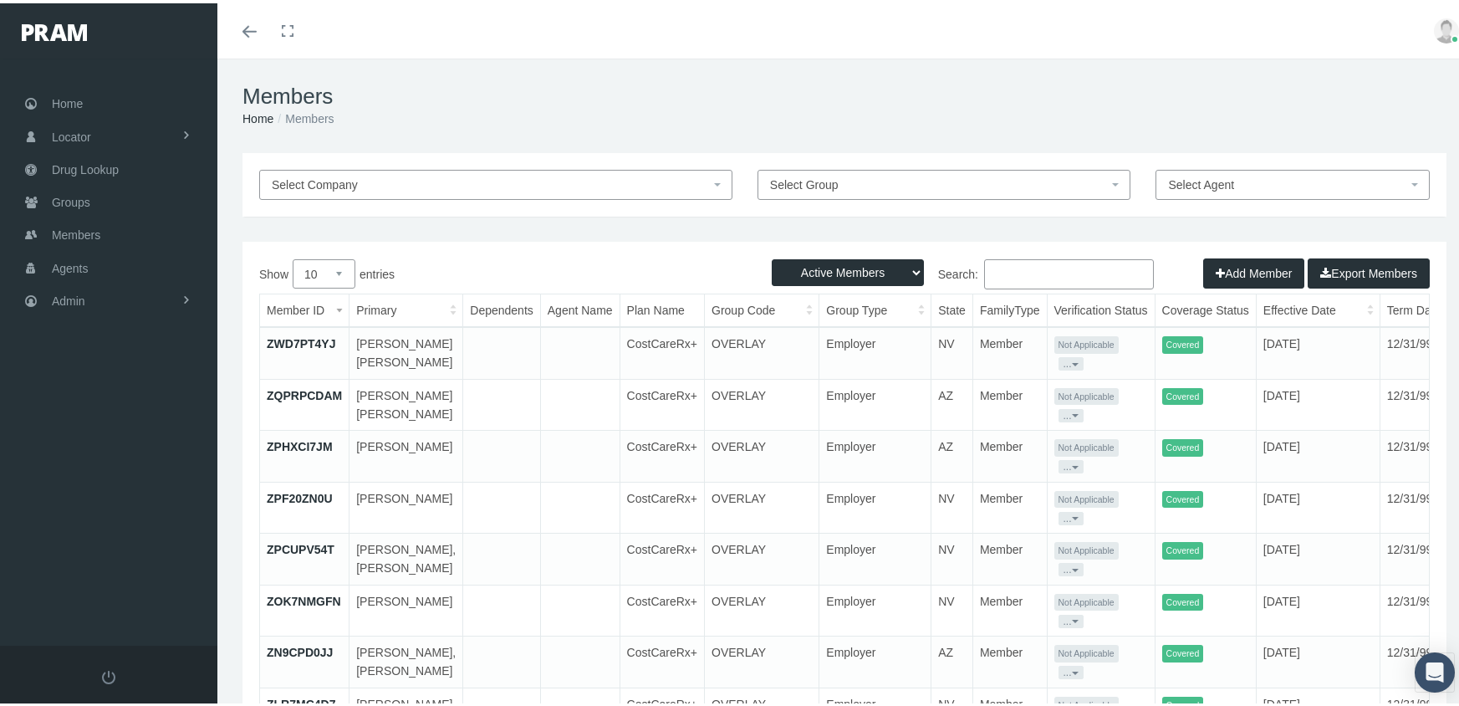
click at [858, 273] on select "Active Members Terminated Members Active & Terminated" at bounding box center [848, 269] width 152 height 27
select select "3"
click at [772, 256] on select "Active Members Terminated Members Active & Terminated" at bounding box center [848, 269] width 152 height 27
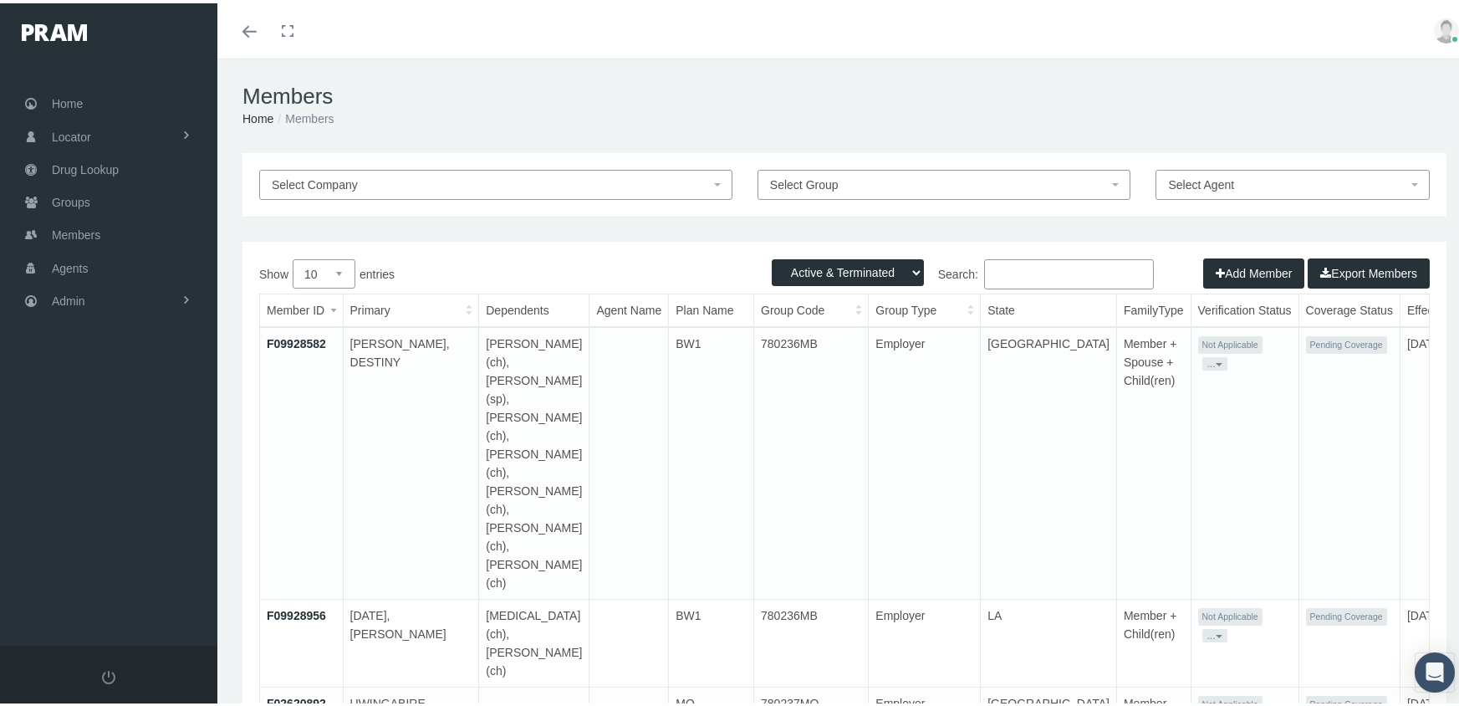
click at [1043, 262] on input "Search:" at bounding box center [1069, 271] width 170 height 30
paste input "F03209585"
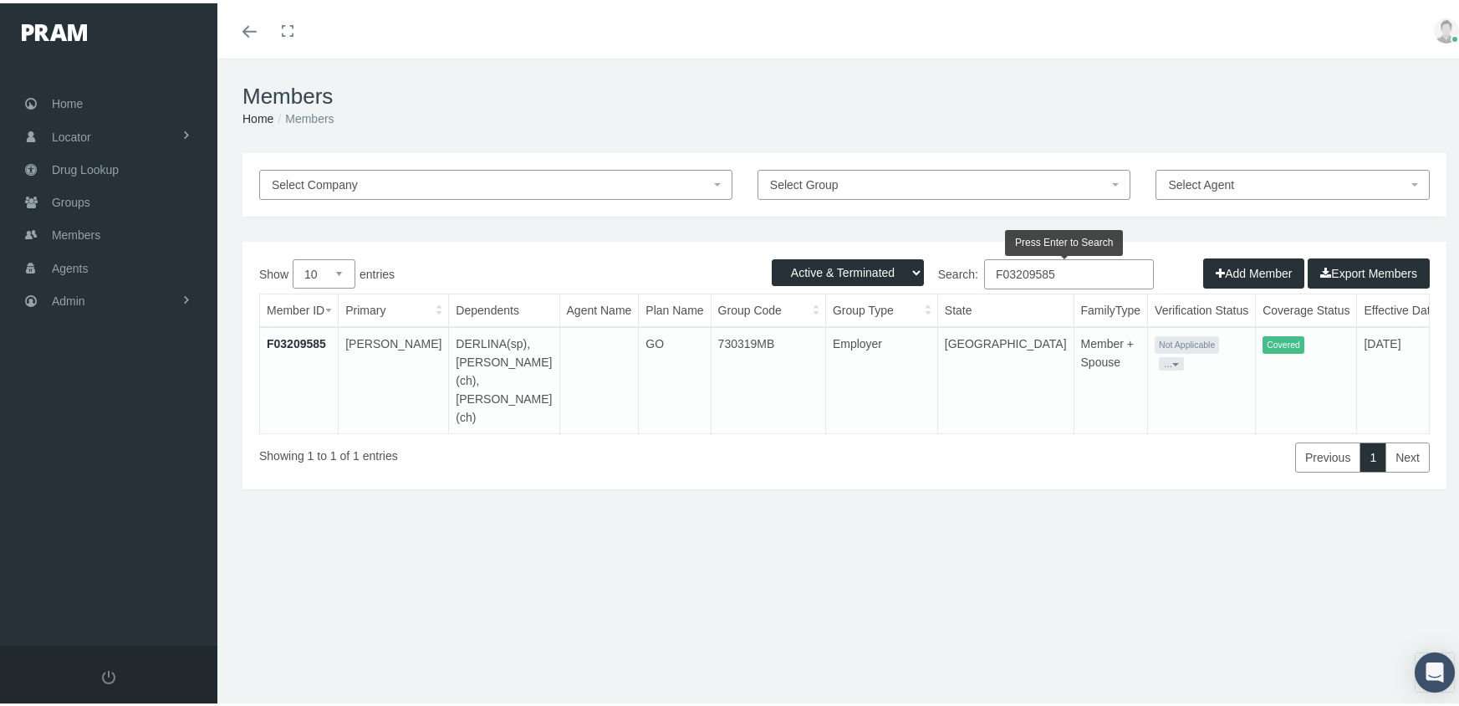
type input "F03209585"
click at [288, 335] on link "F03209585" at bounding box center [296, 340] width 59 height 13
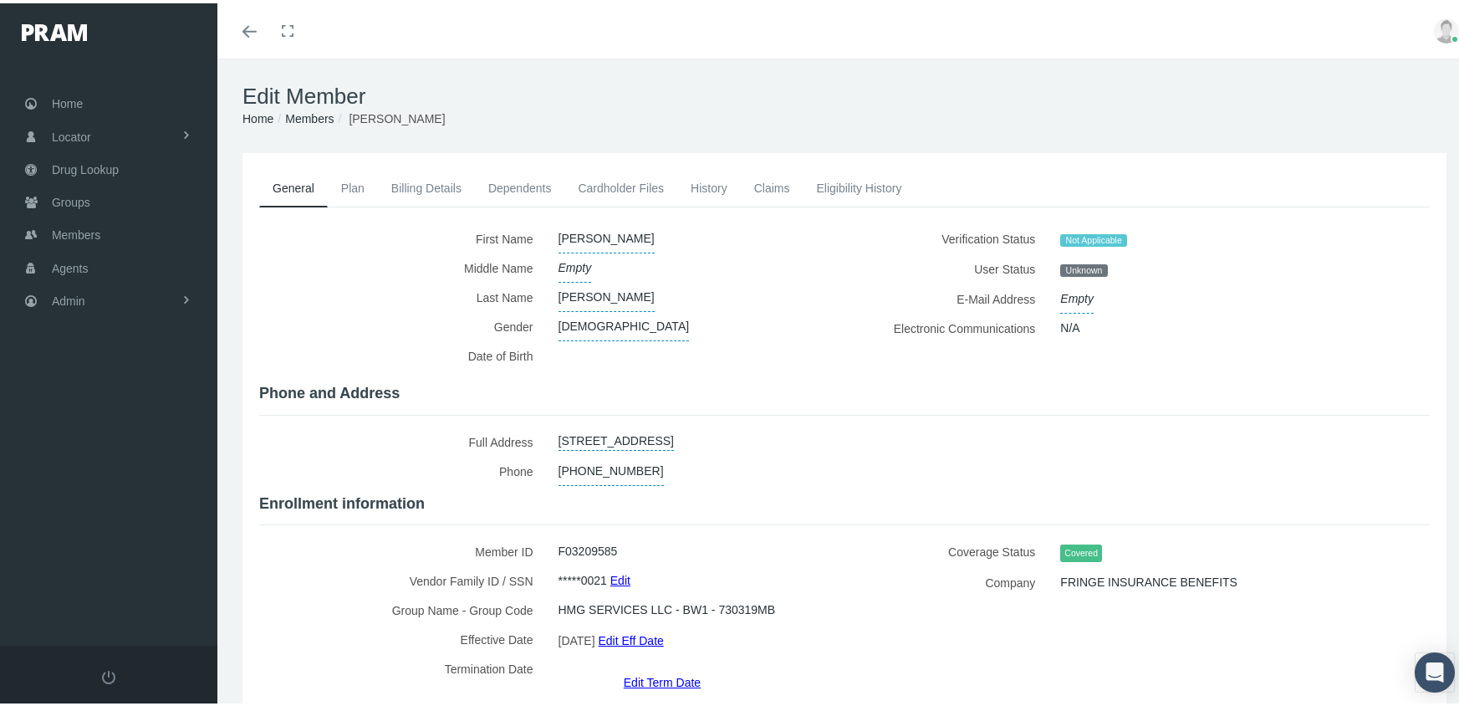
click at [532, 175] on link "Dependents" at bounding box center [520, 184] width 90 height 37
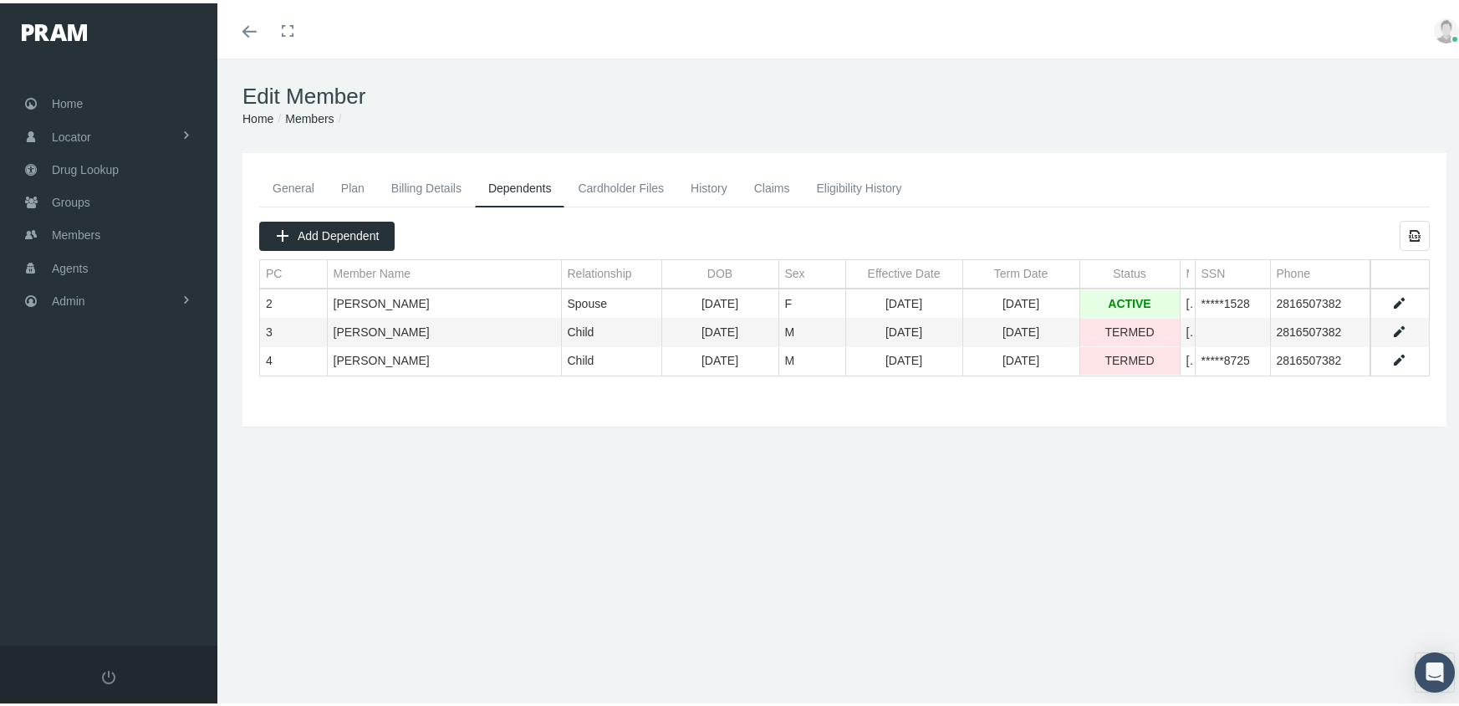
click at [1392, 356] on link "Data grid" at bounding box center [1399, 357] width 15 height 15
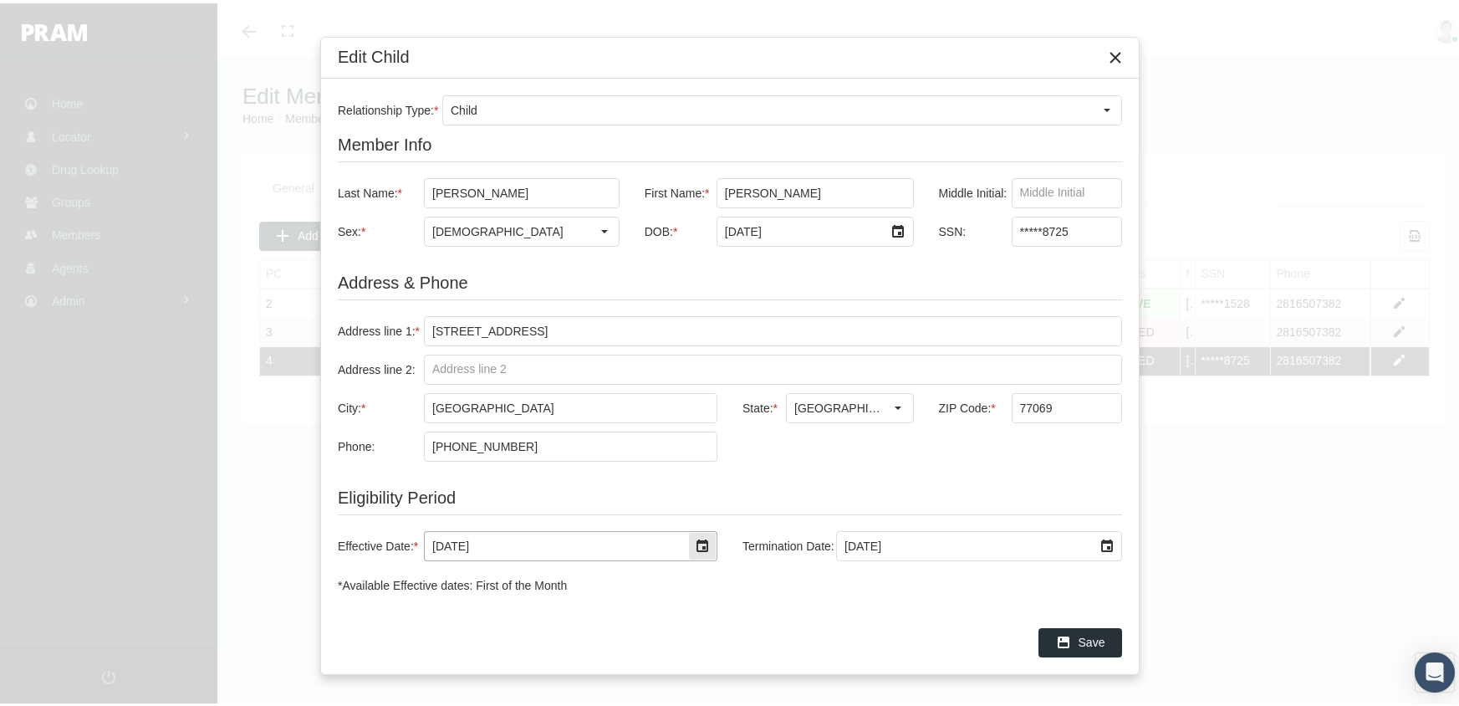
drag, startPoint x: 495, startPoint y: 539, endPoint x: 312, endPoint y: 519, distance: 184.2
click at [312, 519] on div "Edit Child Relationship Type: * Child Member Info Last Name: * [PERSON_NAME] Fi…" at bounding box center [729, 353] width 1459 height 706
drag, startPoint x: 430, startPoint y: 525, endPoint x: 403, endPoint y: 521, distance: 27.1
click at [403, 521] on div "Effective Date: * [DATE] Termination Date: [DATE]" at bounding box center [730, 543] width 784 height 64
type input "[DATE]"
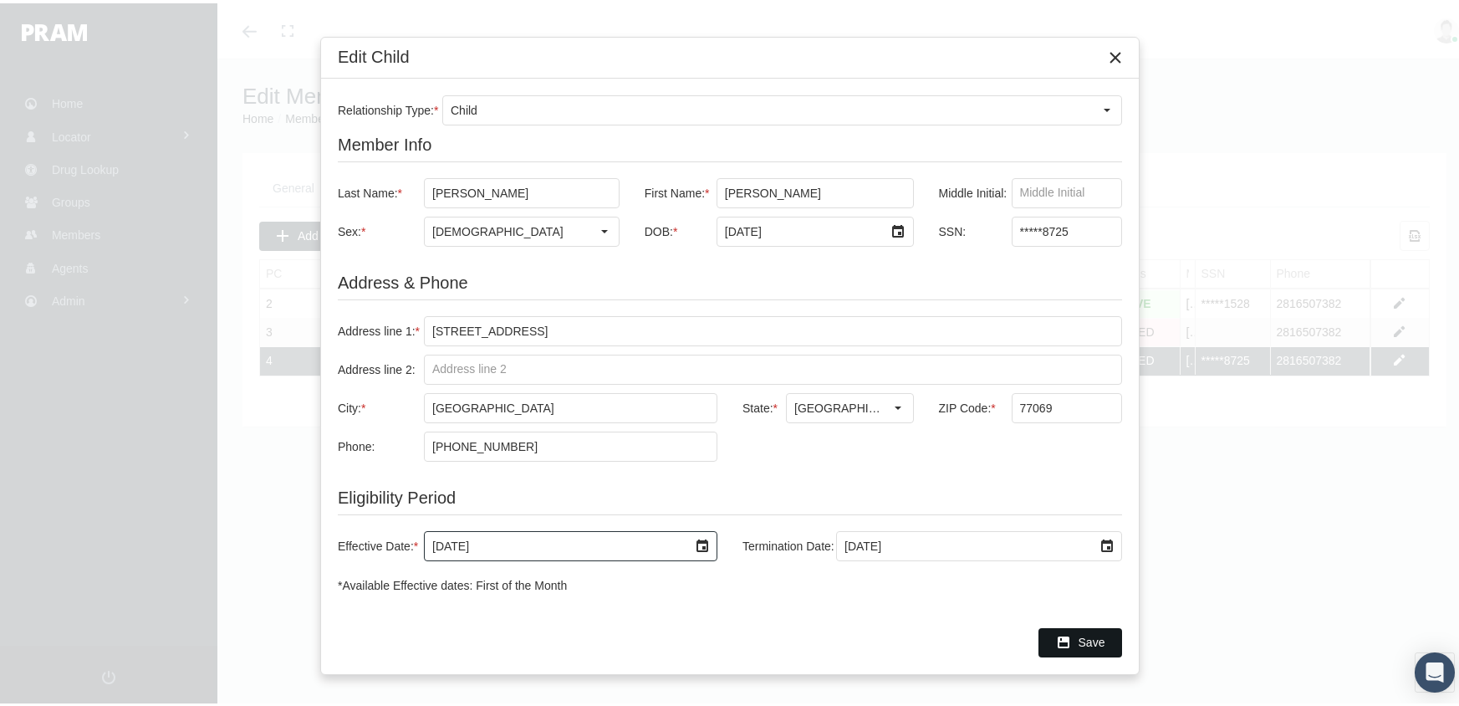
click at [1083, 634] on span "Save" at bounding box center [1092, 638] width 27 height 13
